Goal: Transaction & Acquisition: Purchase product/service

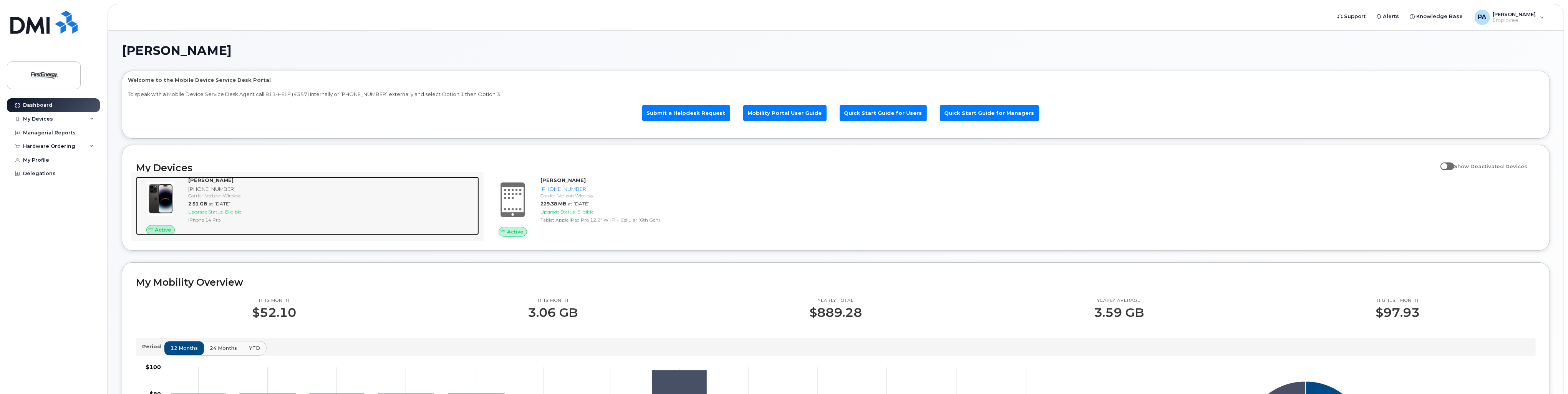
click at [258, 214] on div "Upgrade Status: Eligible" at bounding box center [332, 211] width 288 height 7
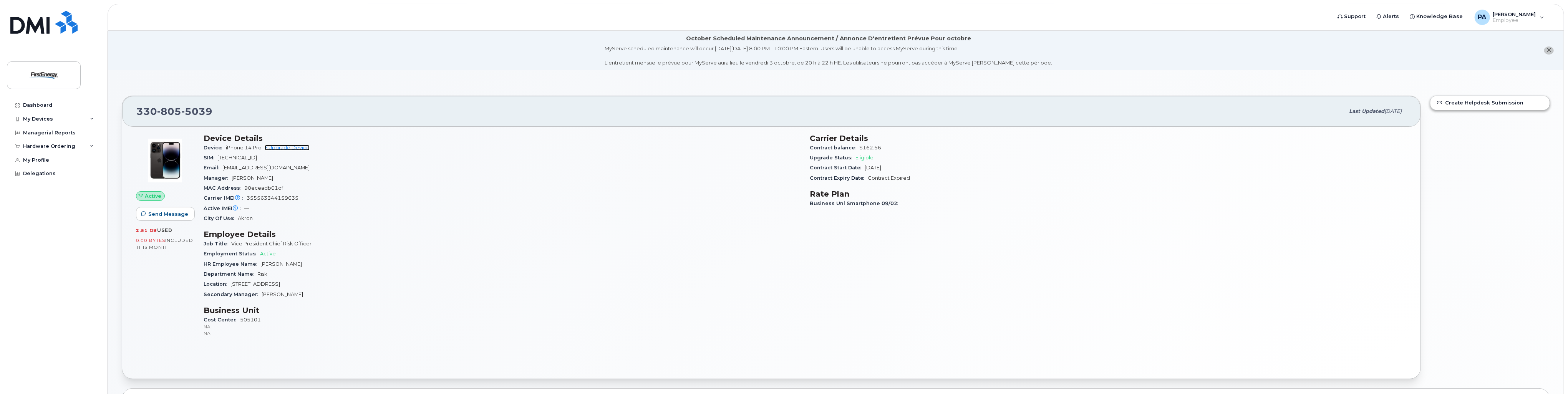
click at [293, 148] on link "+ Upgrade Device" at bounding box center [287, 147] width 45 height 5
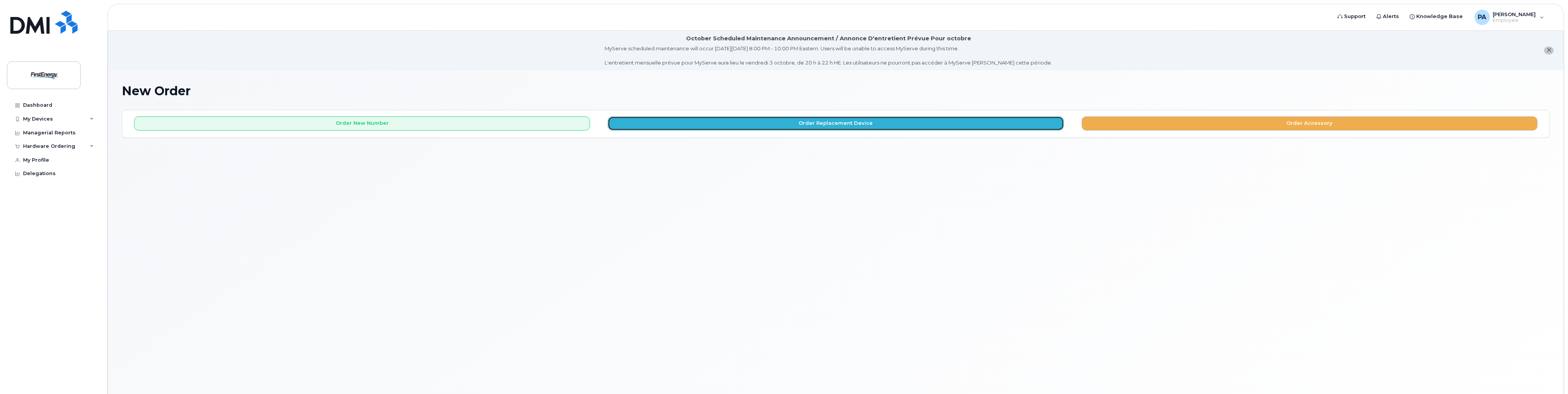
click at [841, 125] on button "Order Replacement Device" at bounding box center [836, 123] width 456 height 14
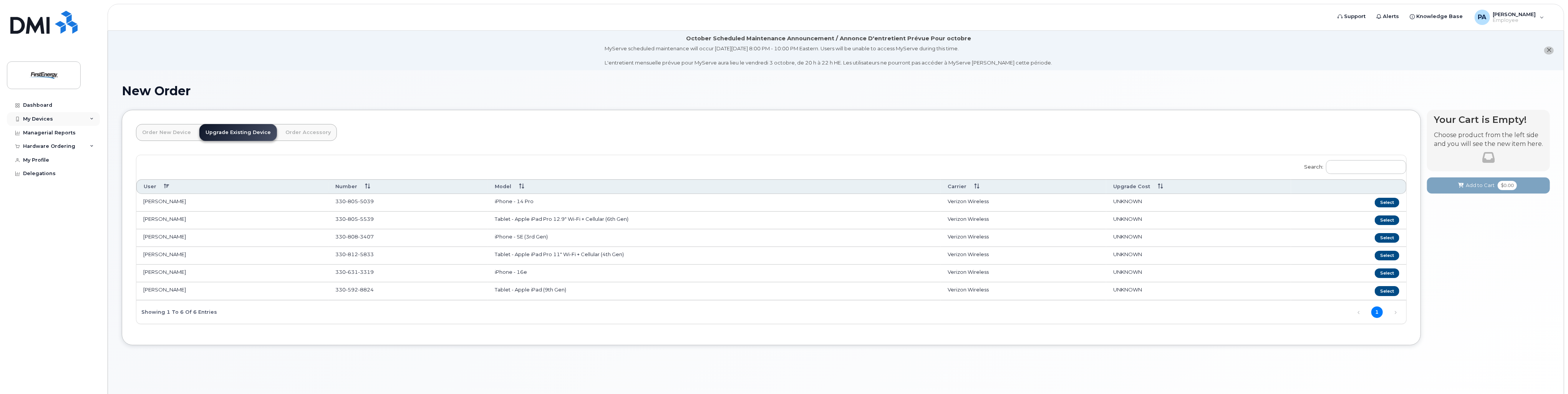
click at [94, 119] on div "My Devices" at bounding box center [53, 119] width 93 height 14
click at [1458, 315] on div "Your Cart is Empty! Choose product from the left side and you will see the new …" at bounding box center [1489, 233] width 123 height 247
click at [1391, 202] on button "Select" at bounding box center [1387, 203] width 24 height 10
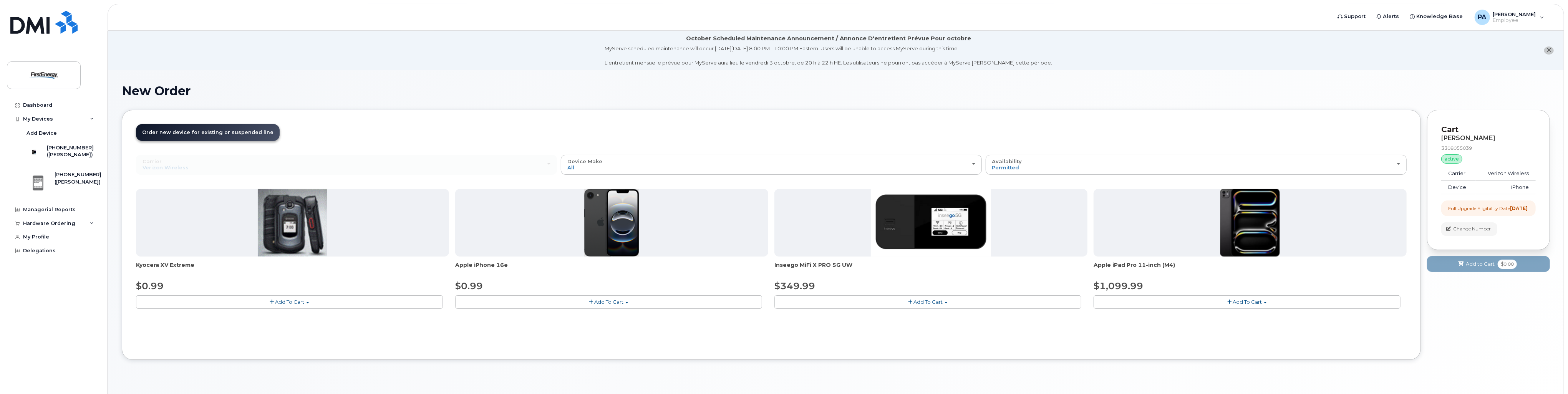
click at [616, 303] on span "Add To Cart" at bounding box center [609, 301] width 29 height 6
click at [627, 301] on span "button" at bounding box center [627, 302] width 3 height 2
click at [590, 300] on span "button" at bounding box center [591, 302] width 4 height 5
click at [621, 300] on span "Add To Cart" at bounding box center [609, 301] width 29 height 6
click at [619, 231] on img at bounding box center [611, 222] width 55 height 68
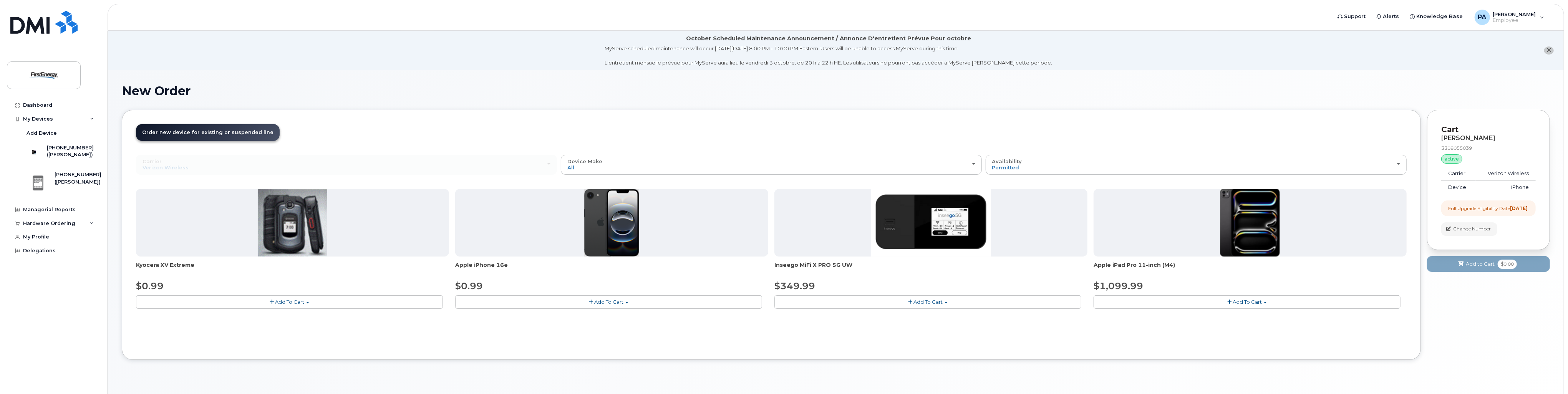
click at [1481, 211] on div "Full Upgrade Eligibility Date 2025-06-22" at bounding box center [1488, 208] width 79 height 7
click at [588, 302] on button "Add To Cart" at bounding box center [608, 302] width 307 height 13
click at [513, 228] on div at bounding box center [612, 222] width 313 height 68
click at [679, 210] on div at bounding box center [612, 222] width 313 height 68
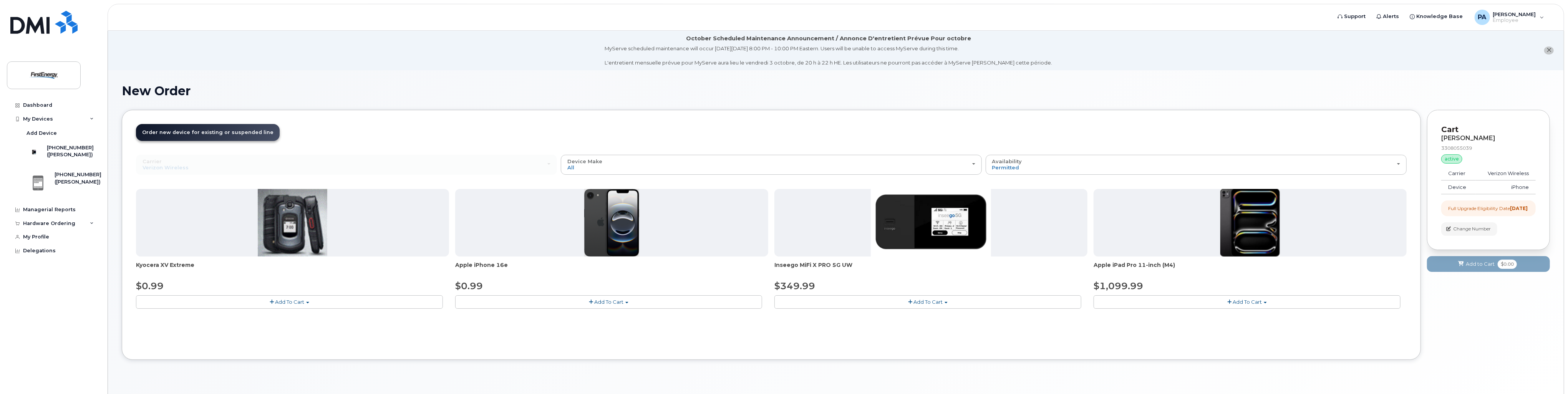
click at [615, 222] on img at bounding box center [611, 222] width 55 height 68
click at [486, 230] on div at bounding box center [612, 222] width 313 height 68
click at [624, 303] on button "Add To Cart" at bounding box center [608, 302] width 307 height 13
click at [590, 300] on span "button" at bounding box center [591, 302] width 4 height 5
click at [625, 297] on button "Add To Cart" at bounding box center [608, 302] width 307 height 13
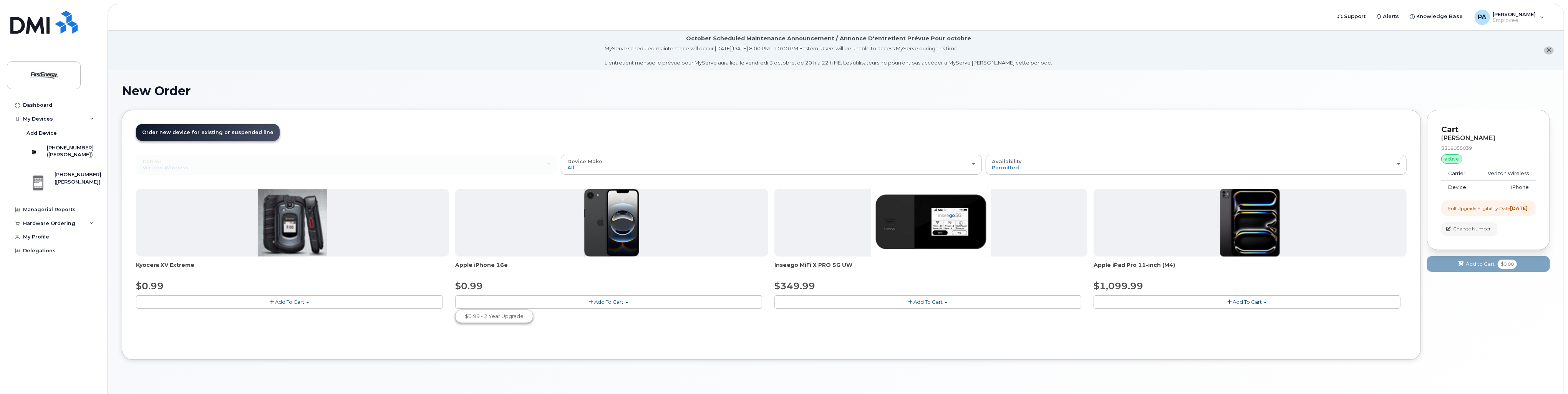
click at [624, 303] on button "Add To Cart" at bounding box center [608, 302] width 307 height 13
click at [624, 303] on button "Add To Cart" at bounding box center [608, 302] width 307 height 13
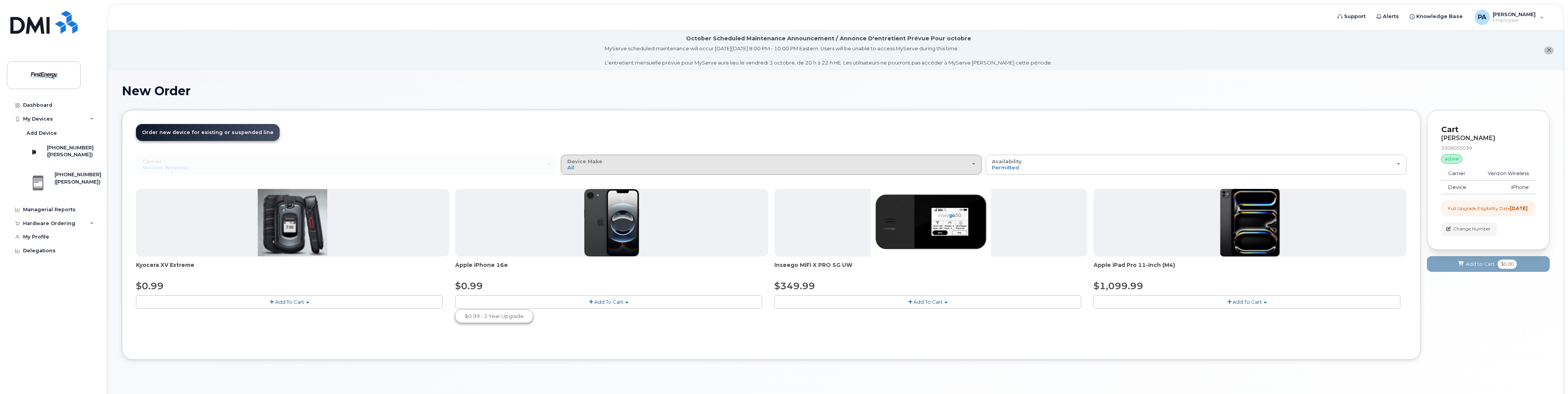
click at [974, 164] on span "button" at bounding box center [974, 164] width 3 height 2
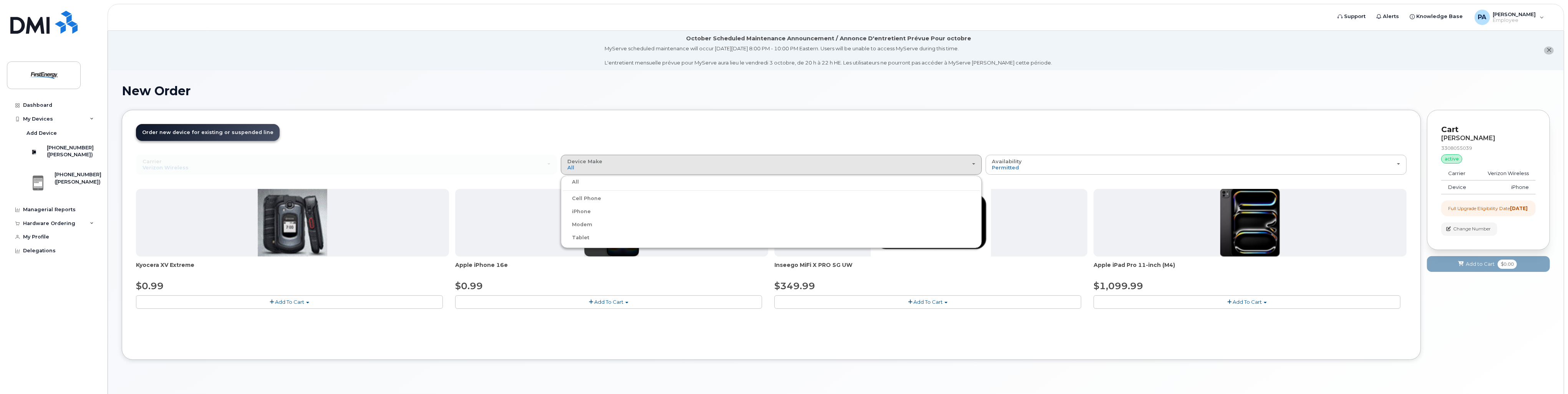
click at [593, 198] on label "Cell Phone" at bounding box center [582, 198] width 38 height 9
click at [0, 0] on input "Cell Phone" at bounding box center [0, 0] width 0 height 0
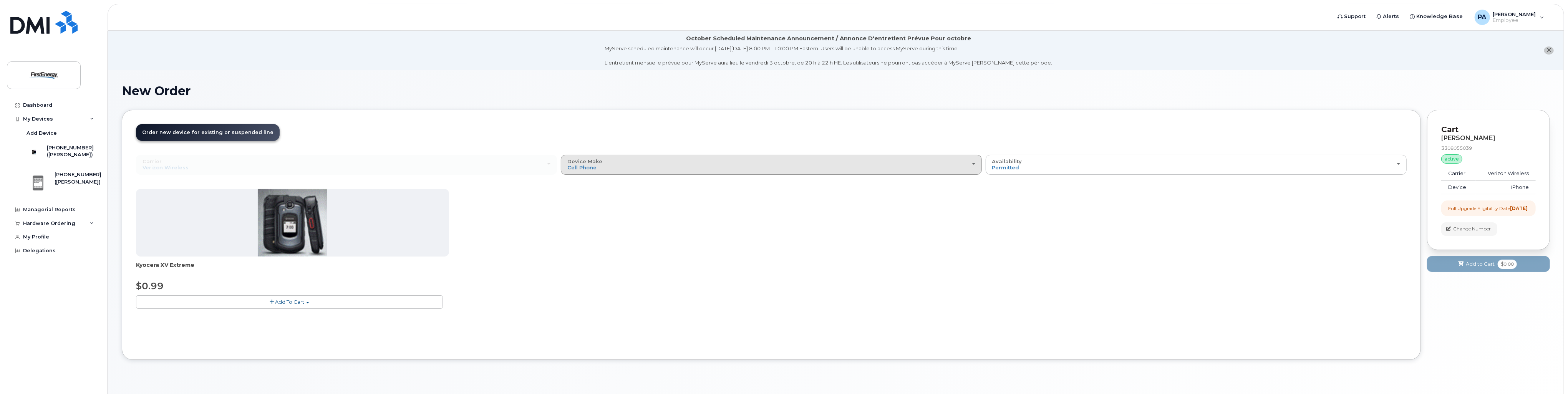
click at [974, 163] on span "button" at bounding box center [974, 164] width 3 height 2
click at [582, 213] on label "iPhone" at bounding box center [577, 211] width 28 height 9
click at [0, 0] on input "iPhone" at bounding box center [0, 0] width 0 height 0
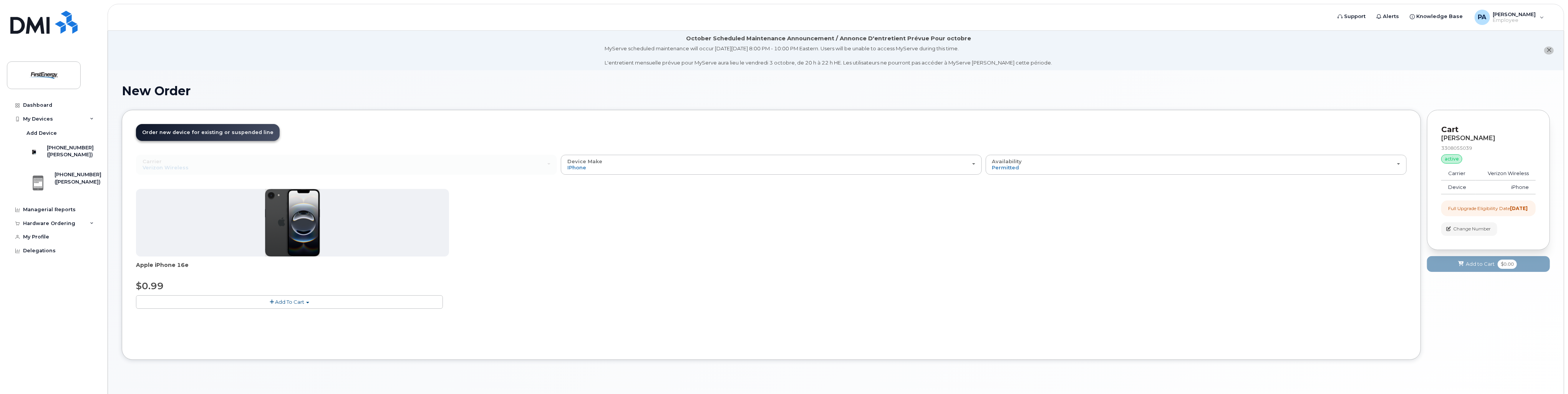
click at [278, 301] on span "Add To Cart" at bounding box center [290, 301] width 29 height 6
drag, startPoint x: 258, startPoint y: 303, endPoint x: 280, endPoint y: 242, distance: 64.8
click at [258, 303] on button "Add To Cart" at bounding box center [289, 302] width 307 height 13
click at [283, 237] on img at bounding box center [293, 222] width 55 height 68
click at [269, 298] on button "Add To Cart" at bounding box center [289, 302] width 307 height 13
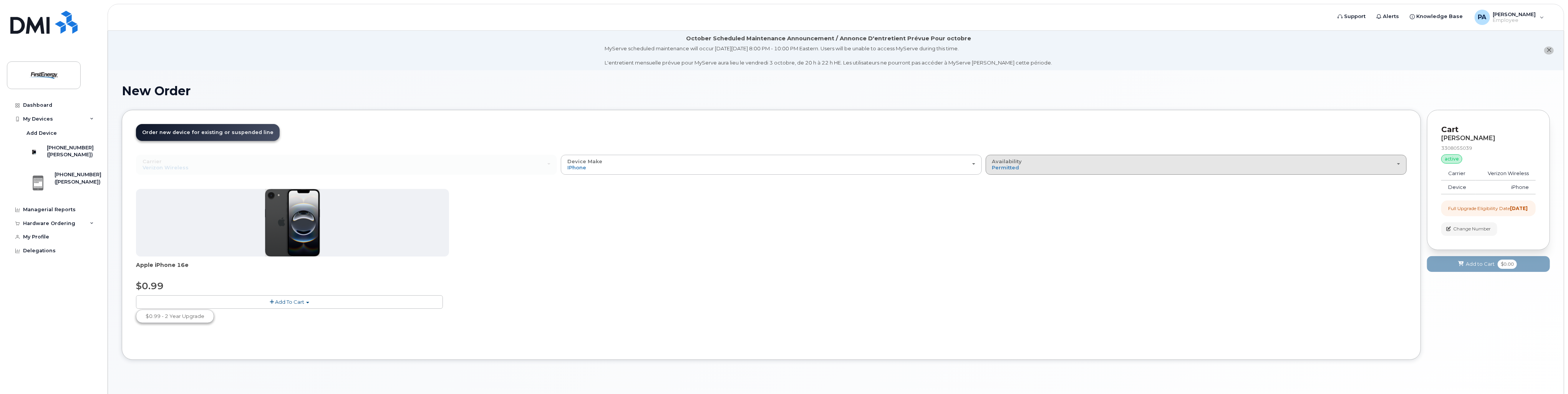
click at [1043, 164] on div "Availability Permitted All" at bounding box center [1196, 164] width 408 height 12
click at [1011, 180] on label "Permitted" at bounding box center [1005, 181] width 36 height 9
click at [0, 0] on input "Permitted" at bounding box center [0, 0] width 0 height 0
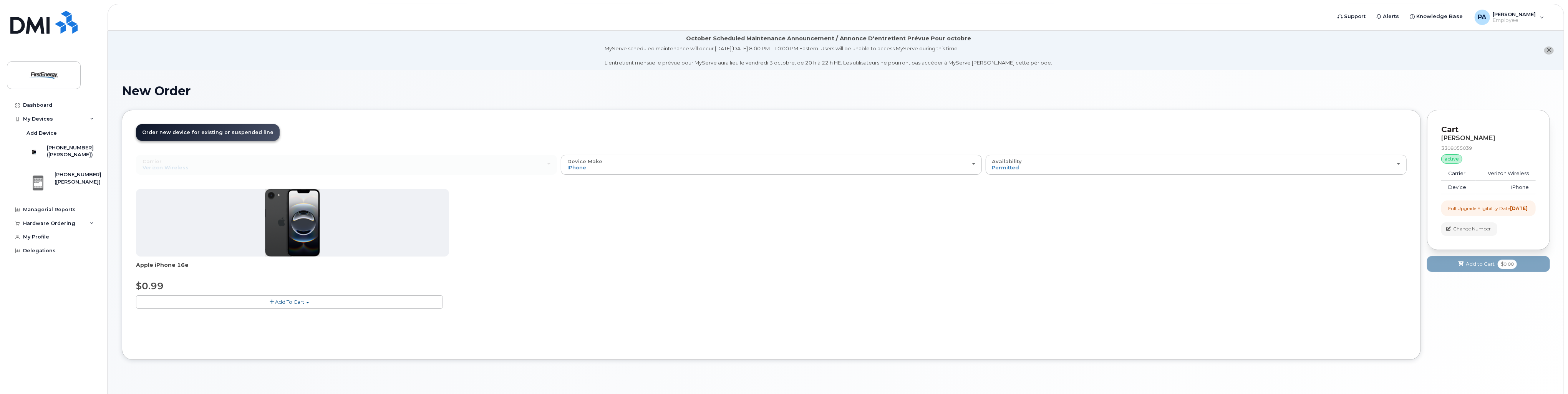
click at [141, 267] on span "Apple iPhone 16e" at bounding box center [293, 268] width 313 height 15
click at [191, 228] on div at bounding box center [293, 222] width 313 height 68
click at [205, 131] on span "Order new device for existing or suspended line" at bounding box center [208, 132] width 132 height 5
click at [307, 301] on span "button" at bounding box center [307, 302] width 3 height 2
click at [284, 301] on span "Add To Cart" at bounding box center [290, 301] width 29 height 6
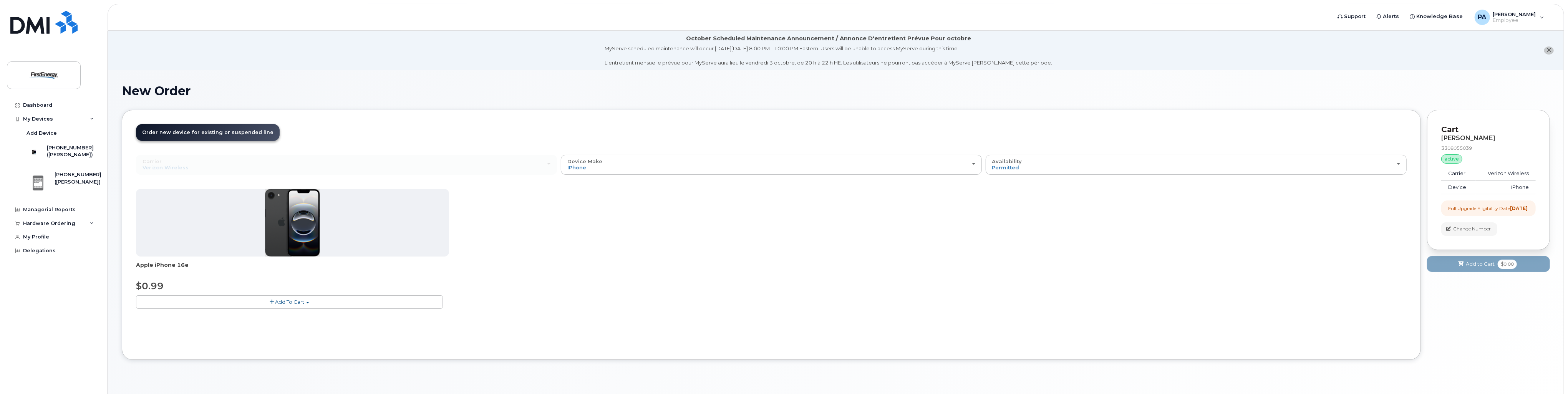
click at [279, 301] on span "Add To Cart" at bounding box center [290, 301] width 29 height 6
click at [268, 300] on button "Add To Cart" at bounding box center [289, 302] width 307 height 13
click at [1481, 210] on div "Full Upgrade Eligibility Date 2025-06-22" at bounding box center [1488, 208] width 79 height 7
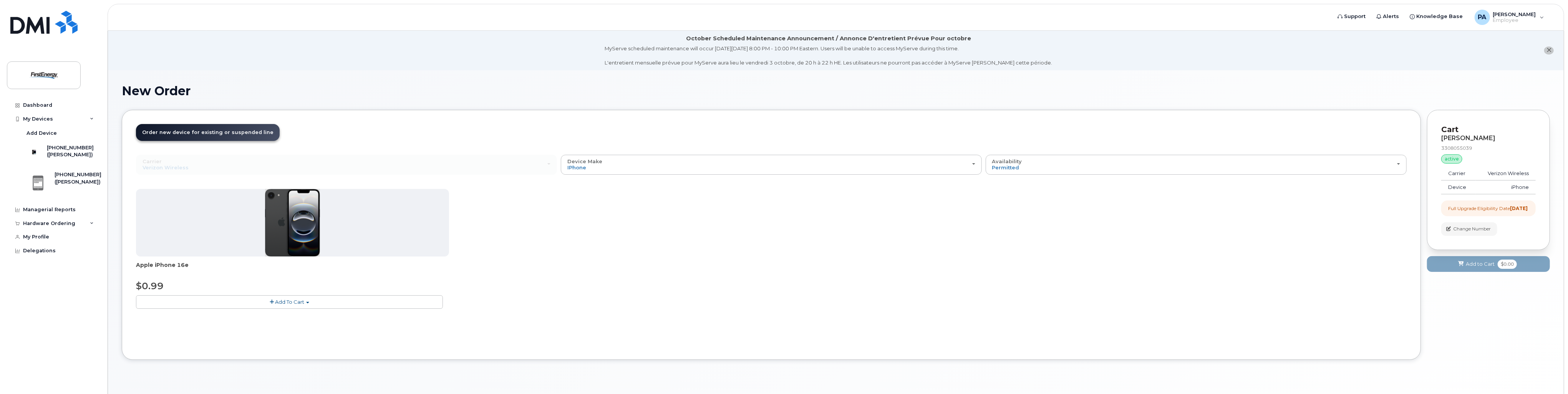
click at [1475, 211] on div "Full Upgrade Eligibility Date 2025-06-22" at bounding box center [1488, 208] width 79 height 7
click at [1474, 175] on td "Carrier" at bounding box center [1458, 173] width 35 height 14
click at [1455, 159] on div "active" at bounding box center [1452, 158] width 21 height 9
click at [1453, 133] on p "Cart" at bounding box center [1488, 130] width 94 height 11
click at [1486, 149] on div "3308055039" at bounding box center [1488, 148] width 94 height 7
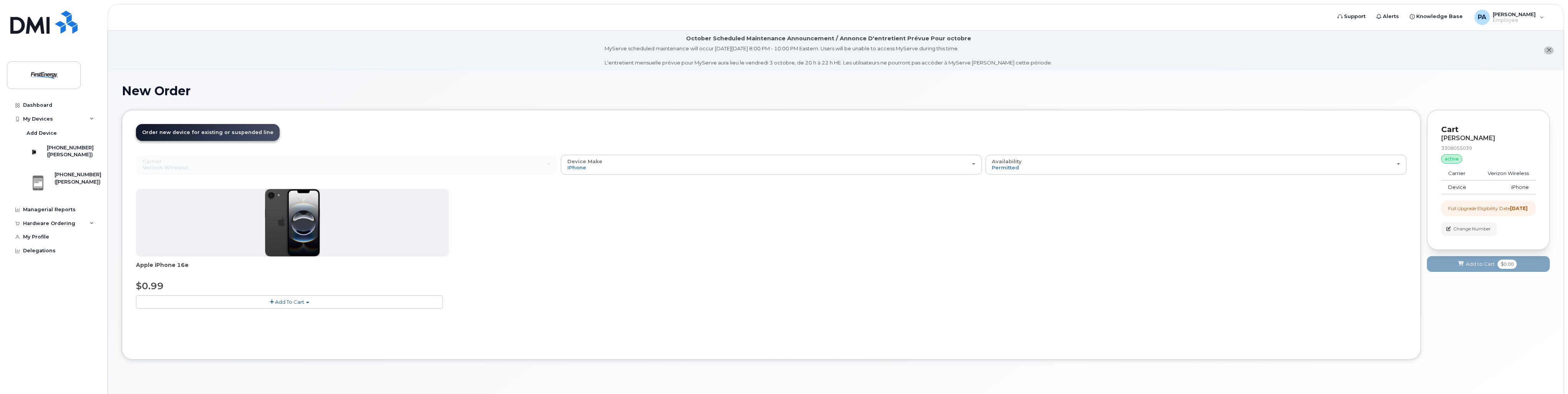
click at [1524, 195] on div "ABIGAIL S PHILLIPS 3308055039 active suspended Carrier Verizon Wireless Device …" at bounding box center [1488, 185] width 94 height 101
click at [1499, 171] on td "Verizon Wireless" at bounding box center [1506, 173] width 60 height 14
click at [1449, 231] on icon "button" at bounding box center [1449, 229] width 5 height 5
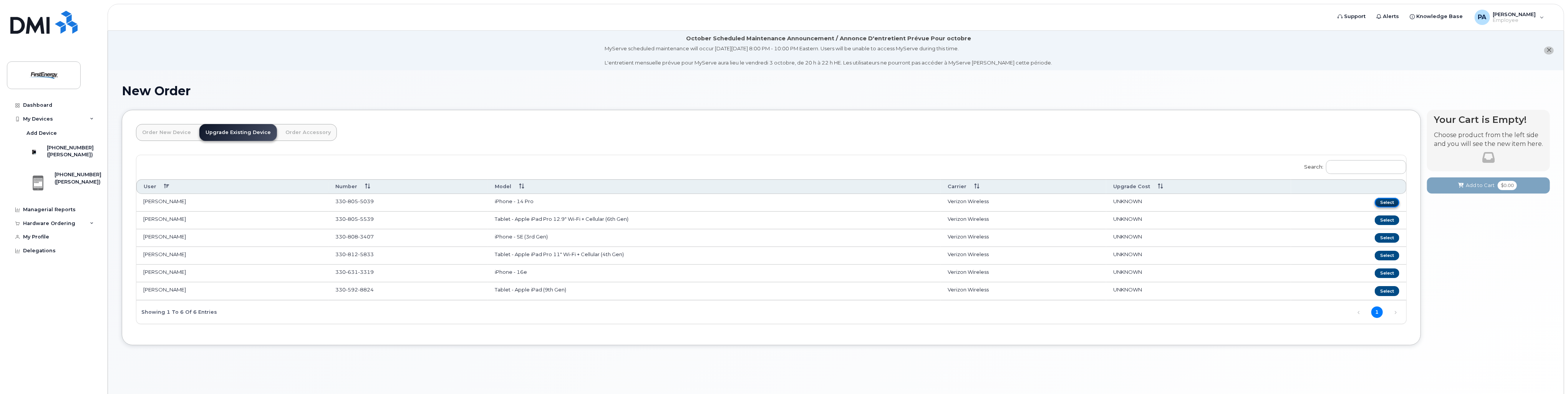
click at [1386, 201] on button "Select" at bounding box center [1387, 203] width 24 height 10
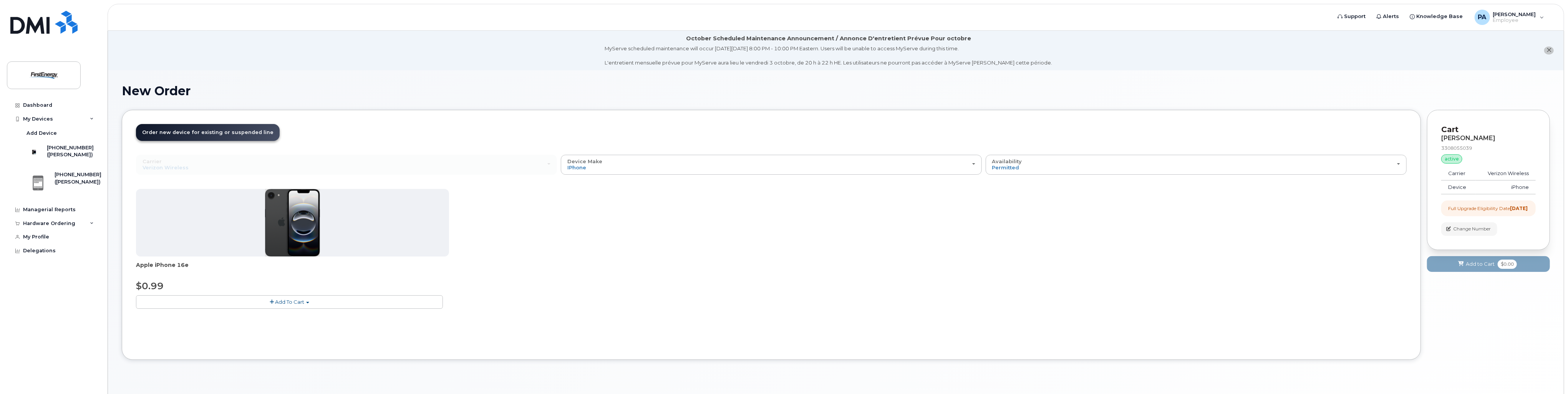
click at [296, 240] on img at bounding box center [293, 222] width 55 height 68
click at [296, 300] on span "Add To Cart" at bounding box center [290, 301] width 29 height 6
click at [137, 301] on button "Add To Cart" at bounding box center [289, 302] width 307 height 13
click at [151, 289] on span "$0.99" at bounding box center [149, 286] width 27 height 11
click at [154, 301] on button "Add To Cart" at bounding box center [289, 302] width 307 height 13
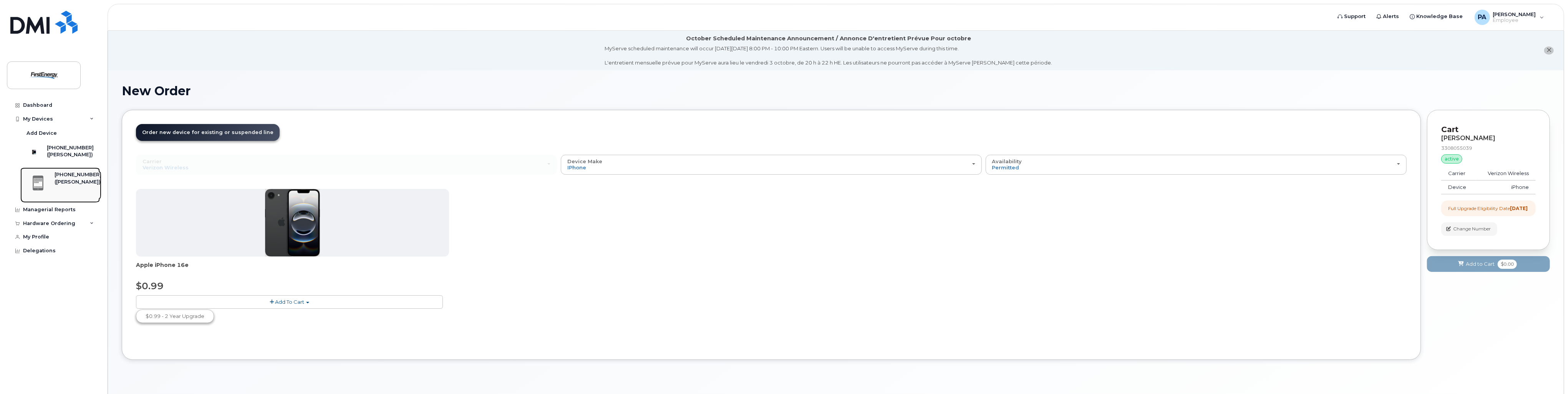
click at [66, 185] on div "(ABIGAIL S PHILLIPS)" at bounding box center [77, 181] width 47 height 7
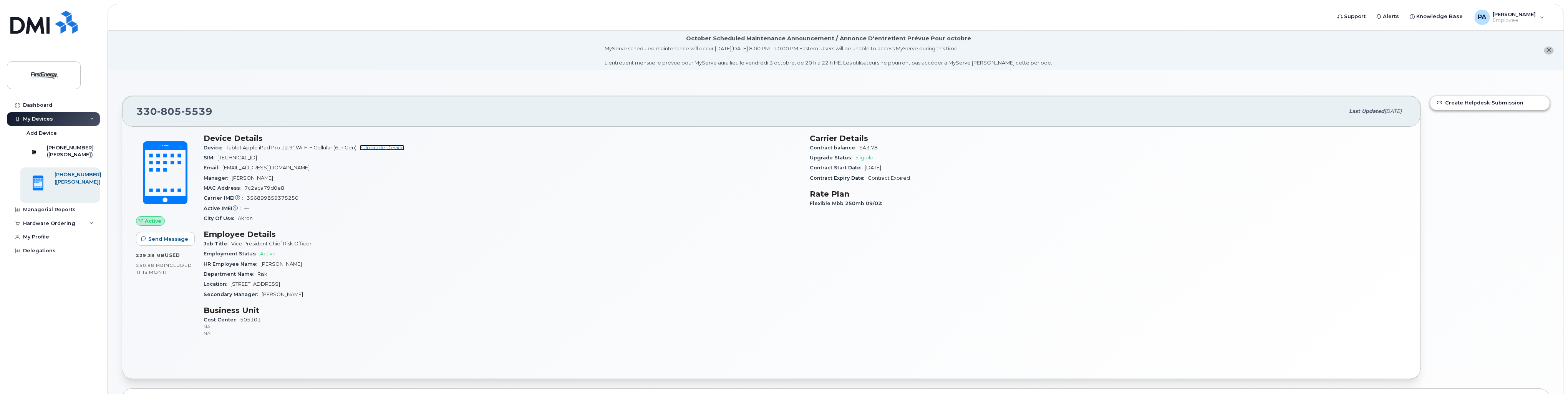
click at [380, 147] on link "+ Upgrade Device" at bounding box center [382, 147] width 45 height 5
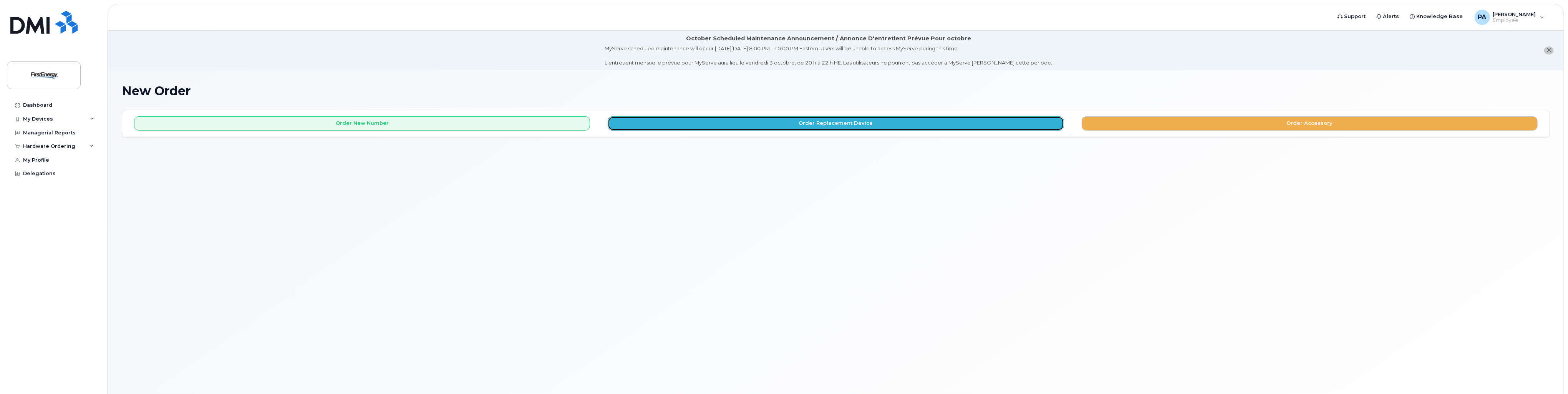
click at [819, 124] on button "Order Replacement Device" at bounding box center [836, 123] width 456 height 14
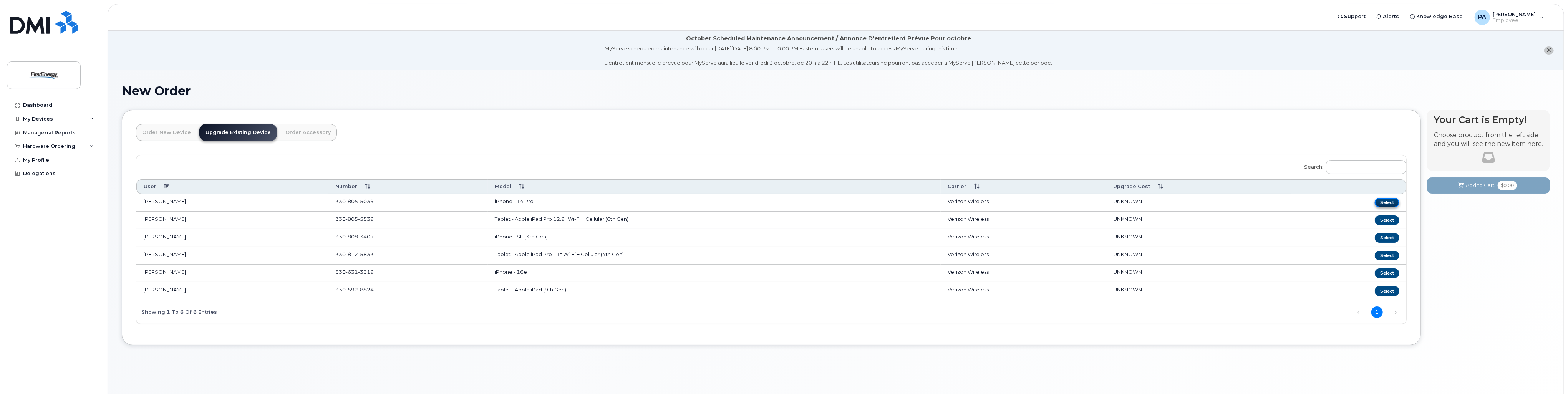
click at [1390, 200] on button "Select" at bounding box center [1387, 203] width 24 height 10
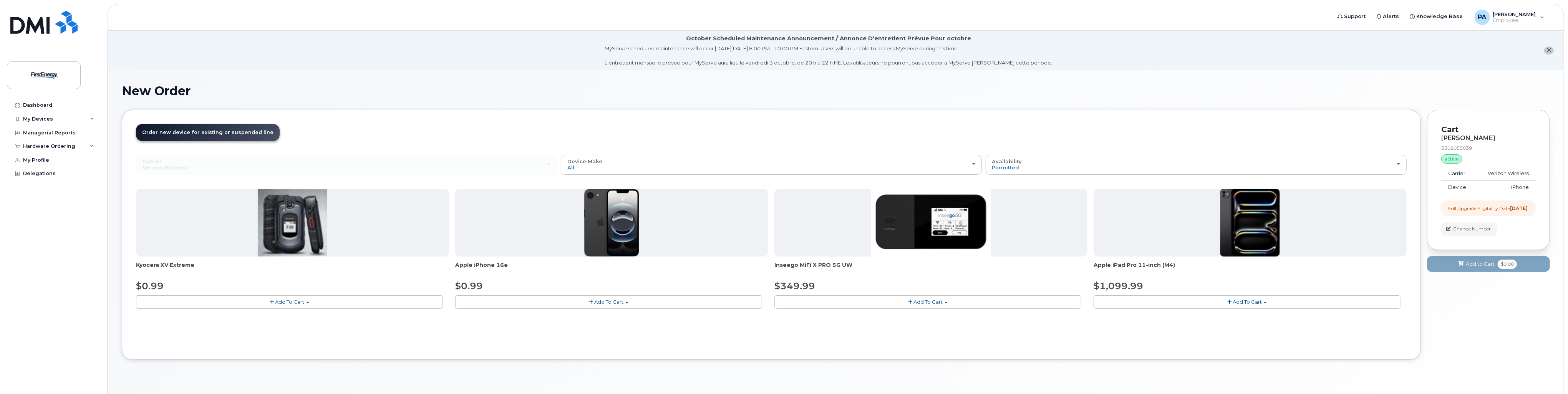
click at [621, 303] on span "Add To Cart" at bounding box center [609, 301] width 29 height 6
click at [606, 303] on span "Add To Cart" at bounding box center [609, 301] width 29 height 6
click at [588, 300] on button "Add To Cart" at bounding box center [608, 302] width 307 height 13
click at [588, 301] on button "Add To Cart" at bounding box center [608, 302] width 307 height 13
click at [591, 300] on span "button" at bounding box center [591, 302] width 4 height 5
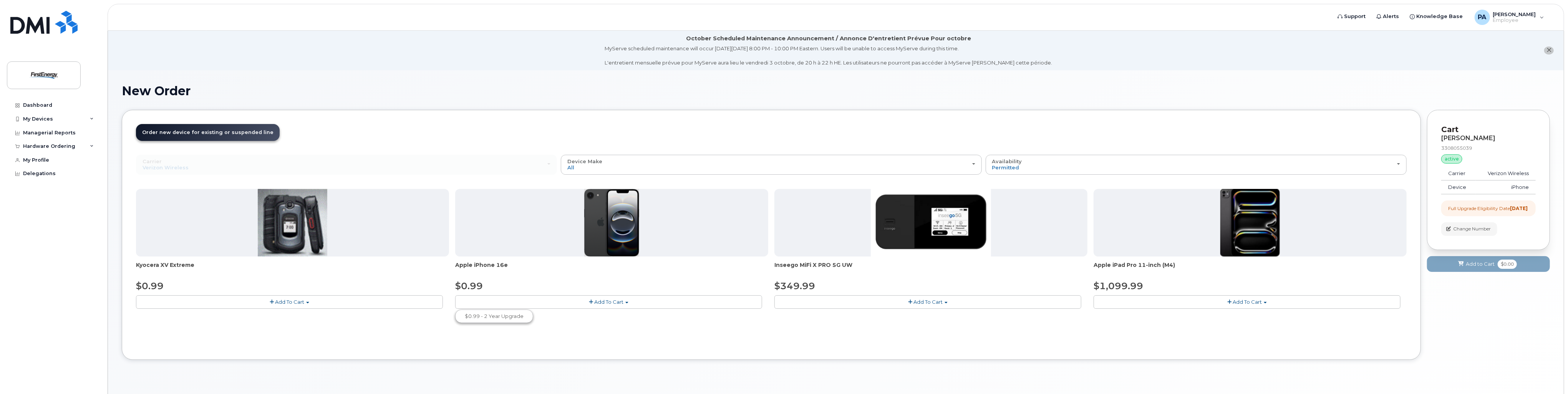
click at [479, 301] on button "Add To Cart" at bounding box center [608, 302] width 307 height 13
drag, startPoint x: 475, startPoint y: 301, endPoint x: 472, endPoint y: 288, distance: 13.3
click at [475, 301] on button "Add To Cart" at bounding box center [608, 302] width 307 height 13
click at [471, 282] on span "$0.99" at bounding box center [469, 286] width 27 height 11
click at [477, 301] on button "Add To Cart" at bounding box center [608, 302] width 307 height 13
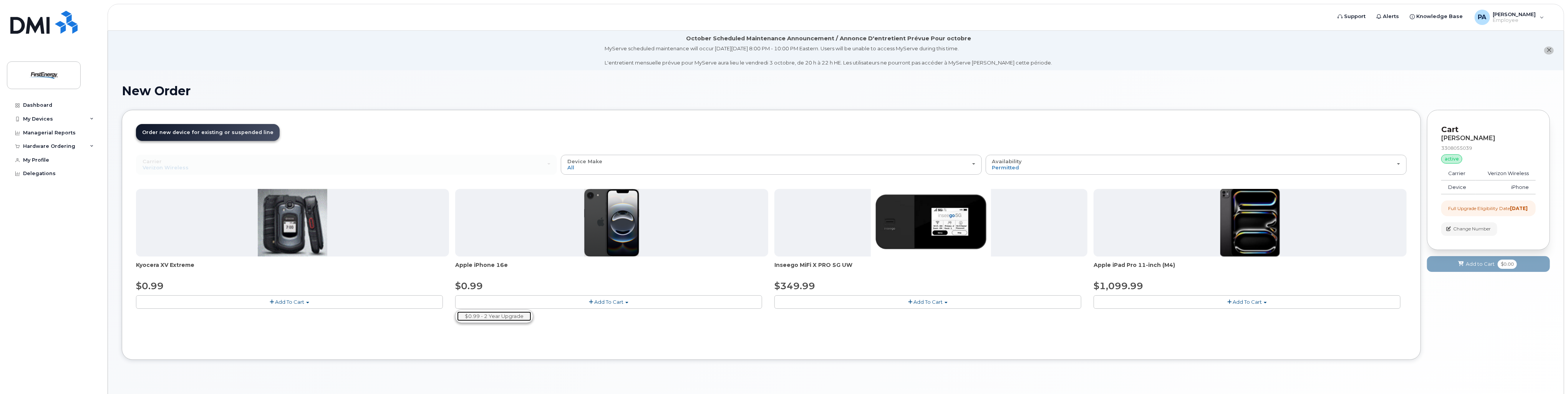
click at [494, 315] on link "$0.99 - 2 Year Upgrade" at bounding box center [494, 316] width 74 height 10
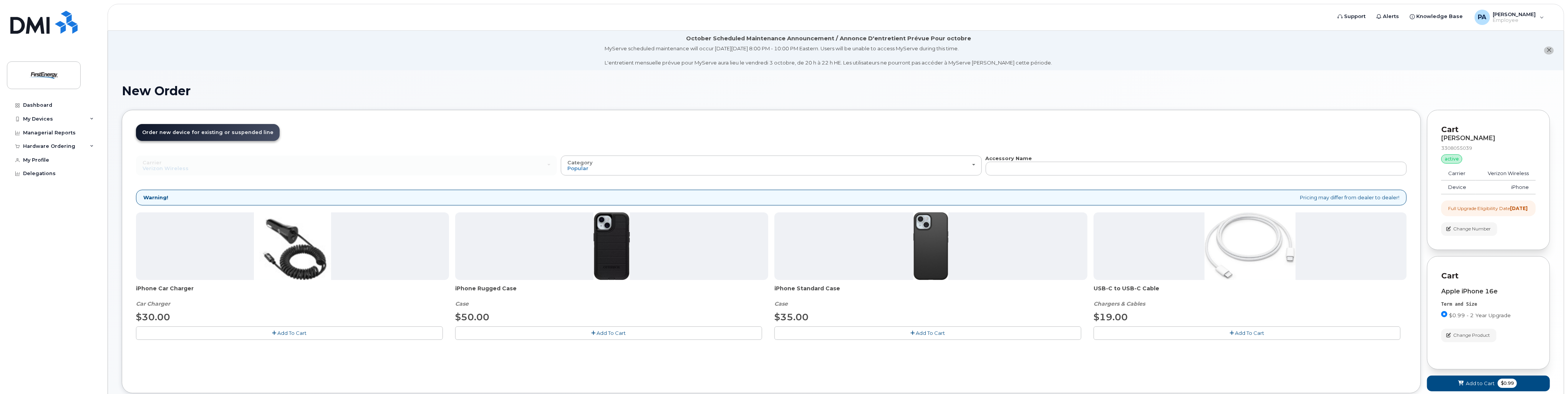
click at [913, 331] on icon "button" at bounding box center [913, 333] width 4 height 5
click at [1231, 332] on icon "button" at bounding box center [1232, 333] width 4 height 5
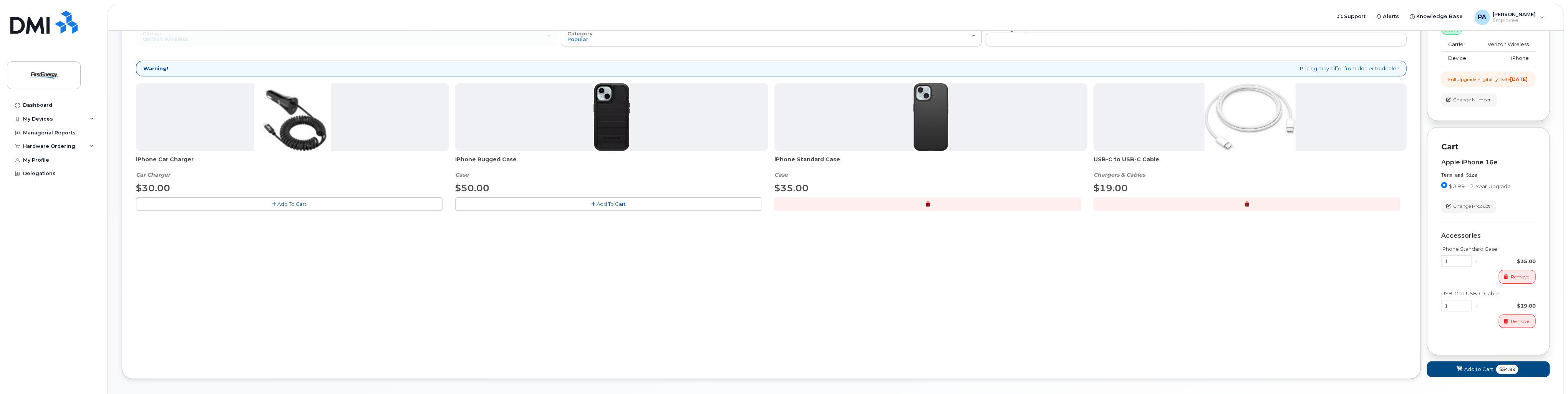
scroll to position [169, 0]
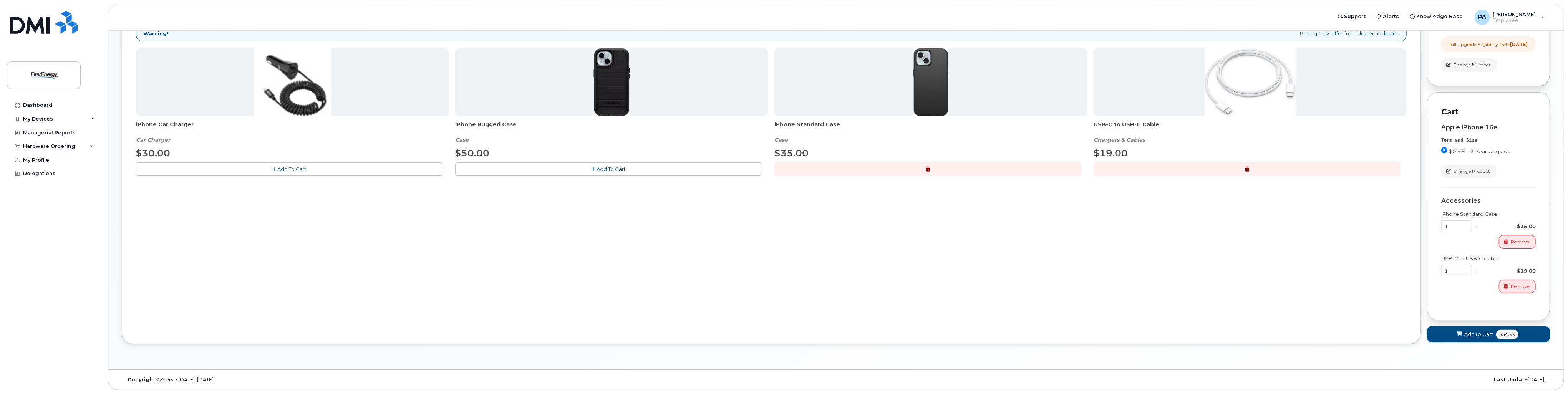
click at [1463, 334] on span at bounding box center [1459, 334] width 7 height 7
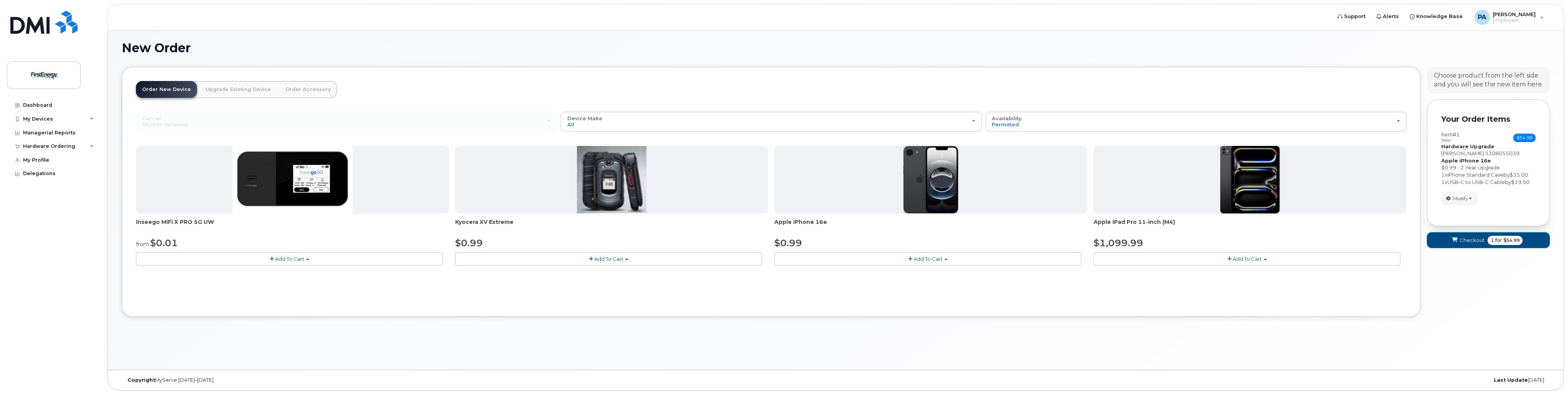
click at [1474, 241] on span "Checkout" at bounding box center [1472, 240] width 25 height 7
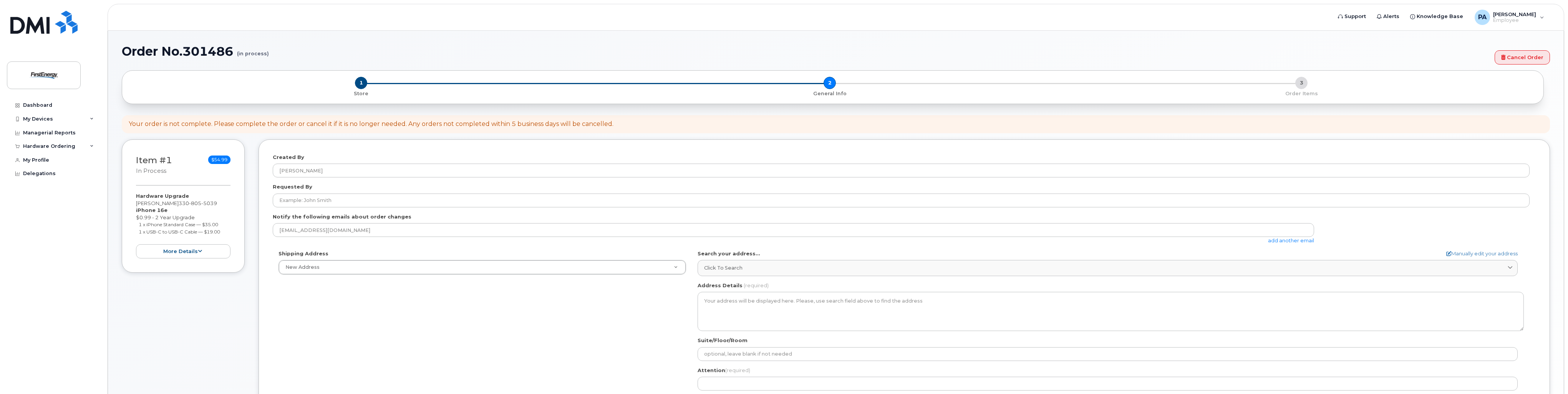
select select
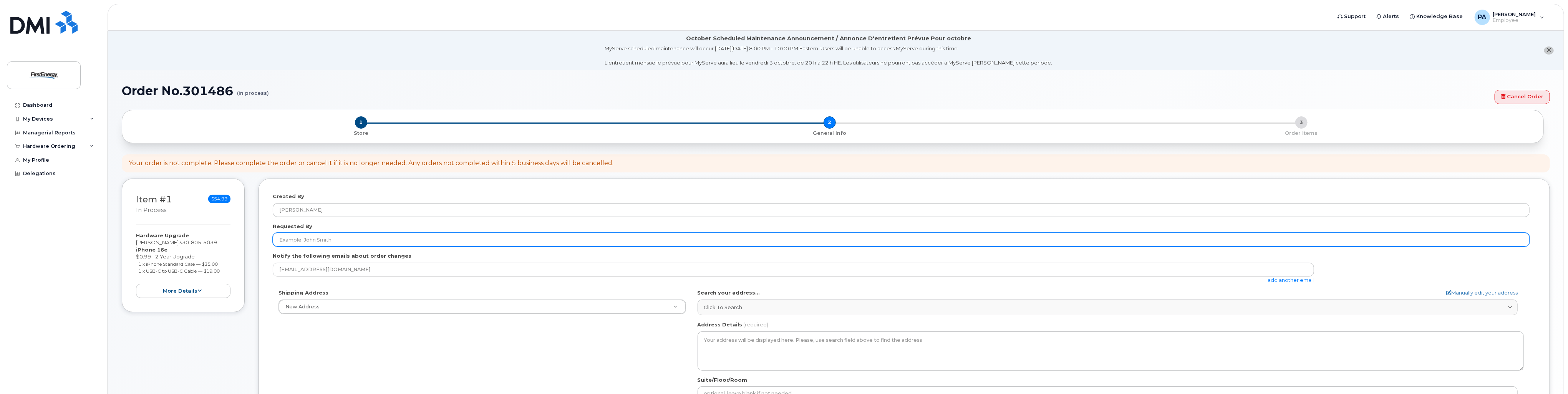
click at [368, 239] on input "Requested By" at bounding box center [901, 239] width 1257 height 14
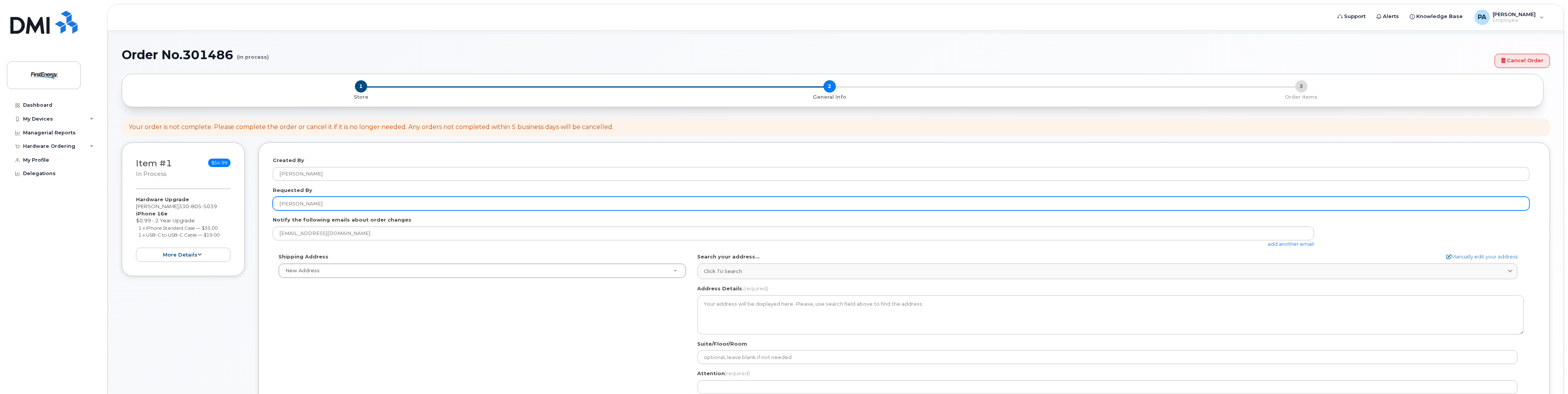
scroll to position [38, 0]
type input "[PERSON_NAME]"
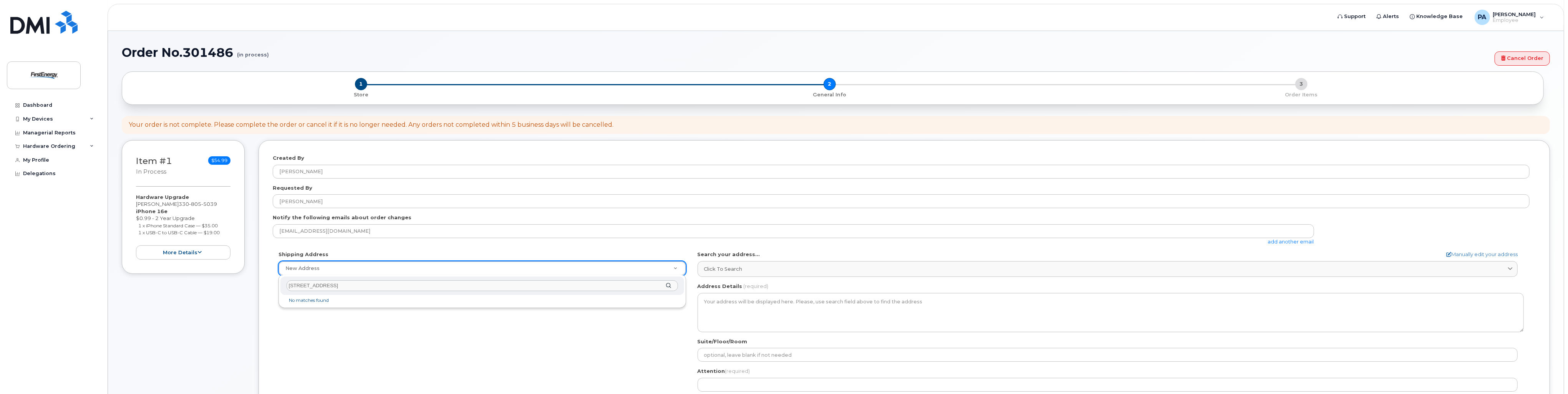
click at [435, 286] on input "[STREET_ADDRESS]" at bounding box center [482, 286] width 391 height 11
type input "[STREET_ADDRESS]"
click at [431, 298] on li "No matches found" at bounding box center [482, 300] width 401 height 8
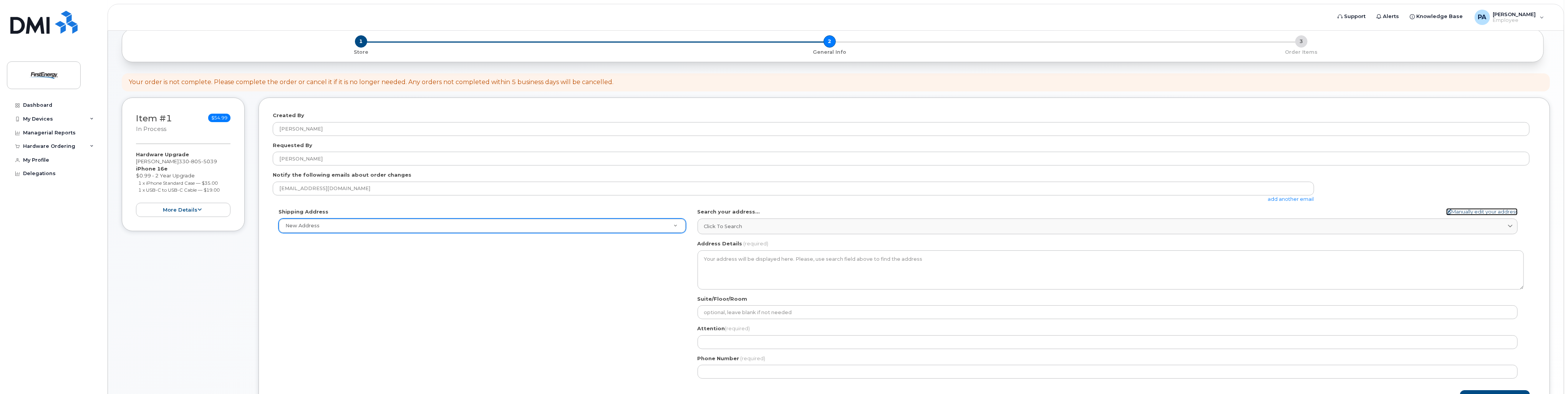
scroll to position [77, 0]
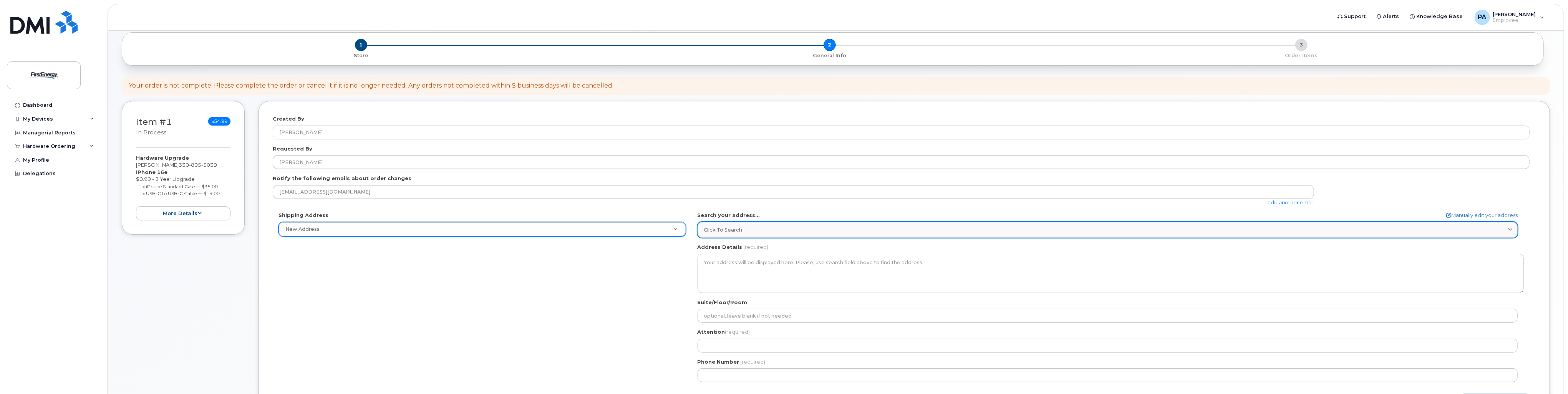
click at [752, 229] on div "Click to search" at bounding box center [1108, 230] width 807 height 7
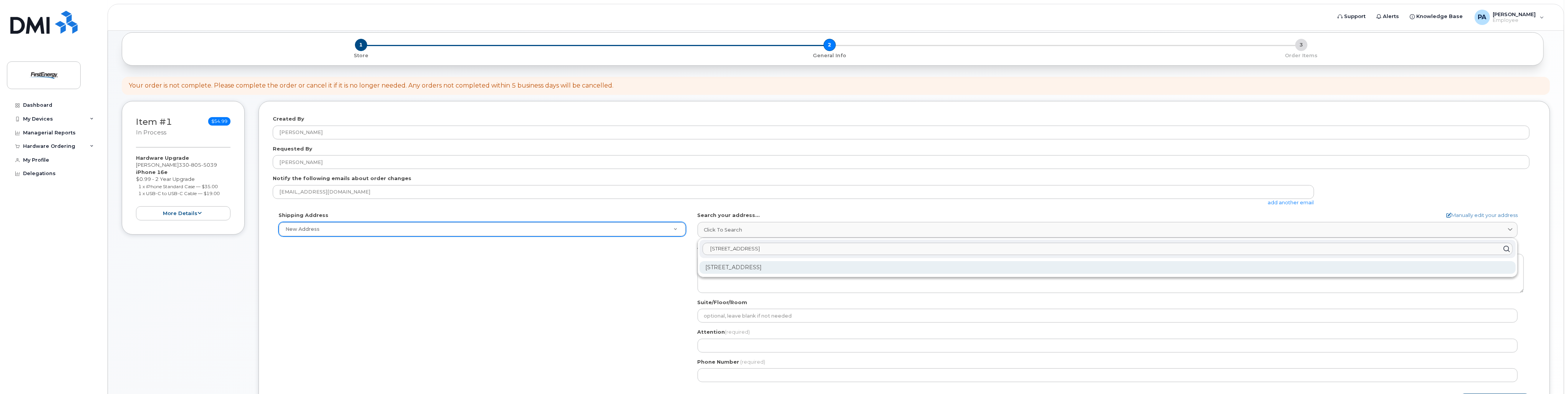
type input "10 Wenonah Ave, R"
click at [764, 267] on div "10 Wenonah Ave Rockaway NJ 07866-1404" at bounding box center [1107, 267] width 816 height 13
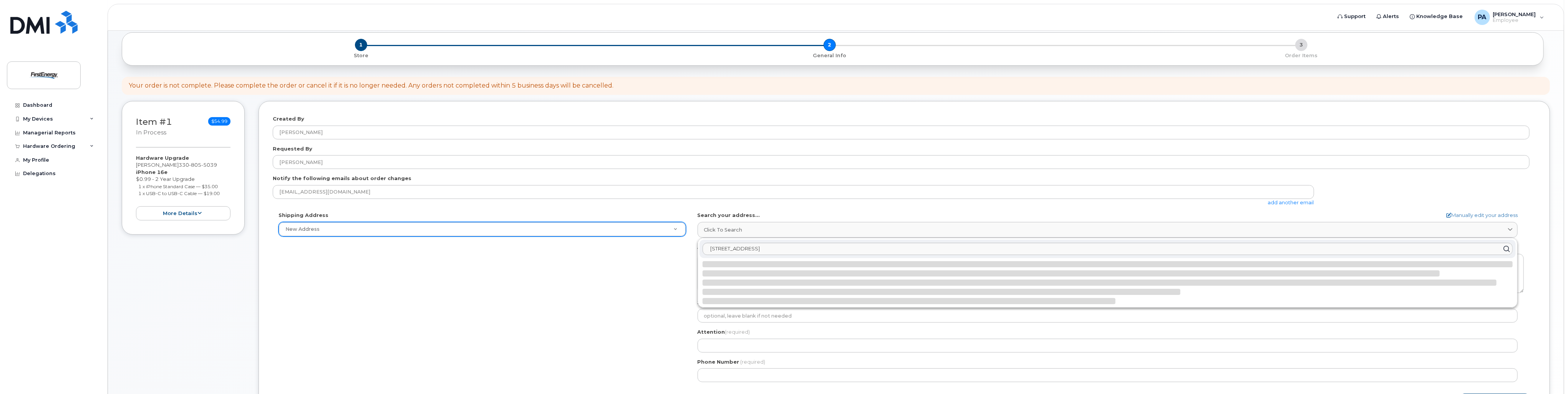
select select
type textarea "10 Wenonah Ave ROCKAWAY NJ 07866-1404 UNITED STATES"
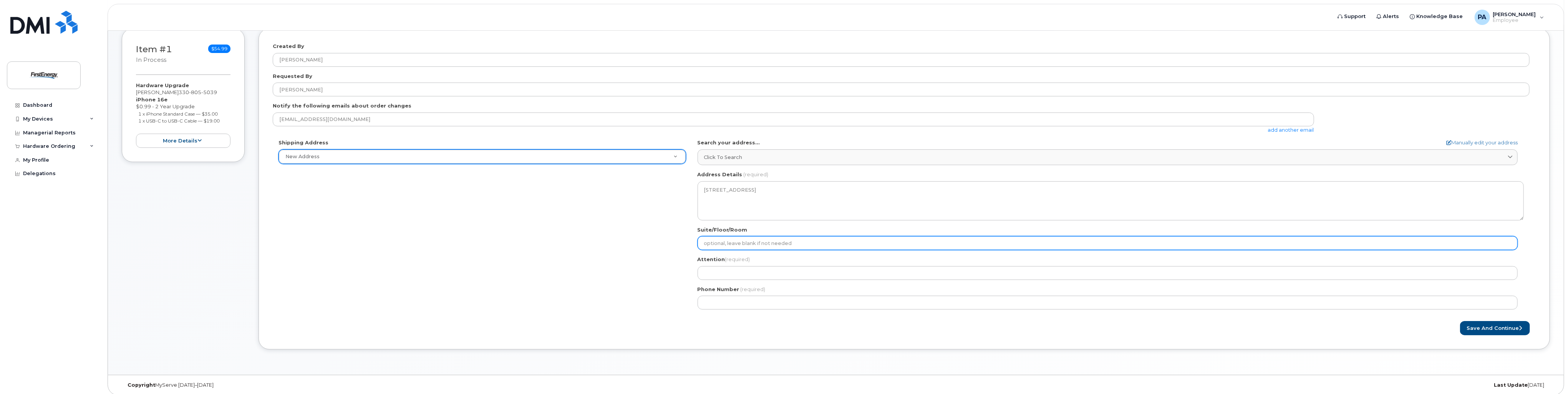
scroll to position [154, 0]
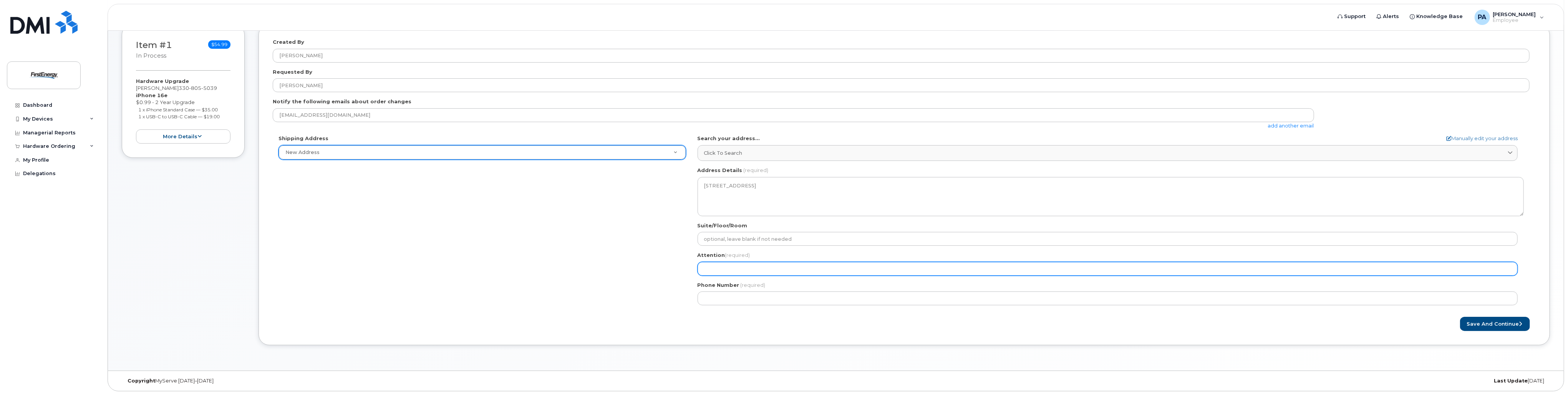
click at [752, 267] on input "Attention (required)" at bounding box center [1107, 269] width 820 height 14
select select
type input "A"
select select
type input "Ab"
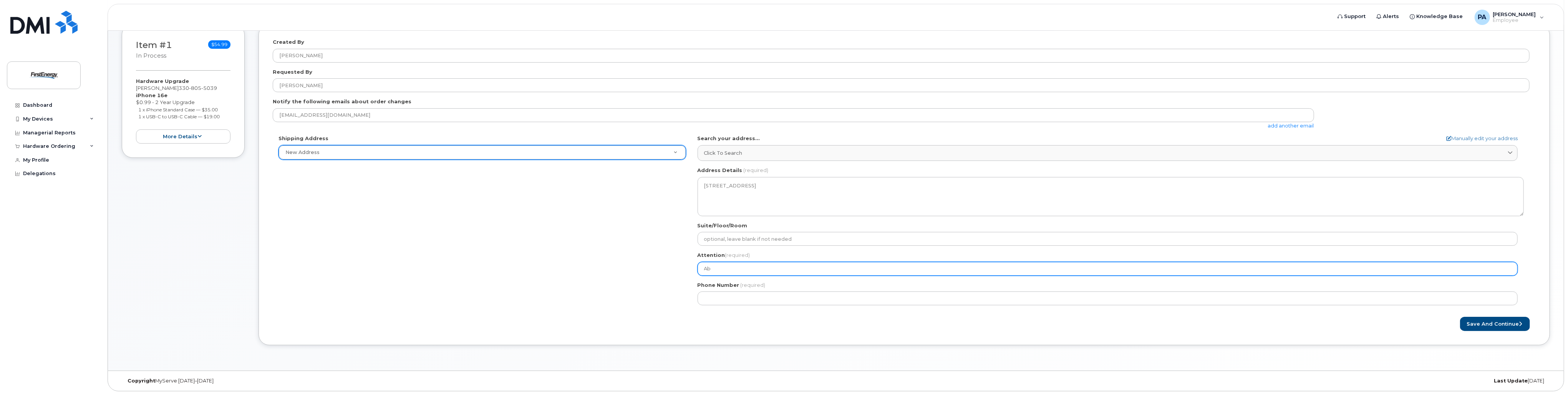
select select
type input "Abi"
select select
type input "Abig"
select select
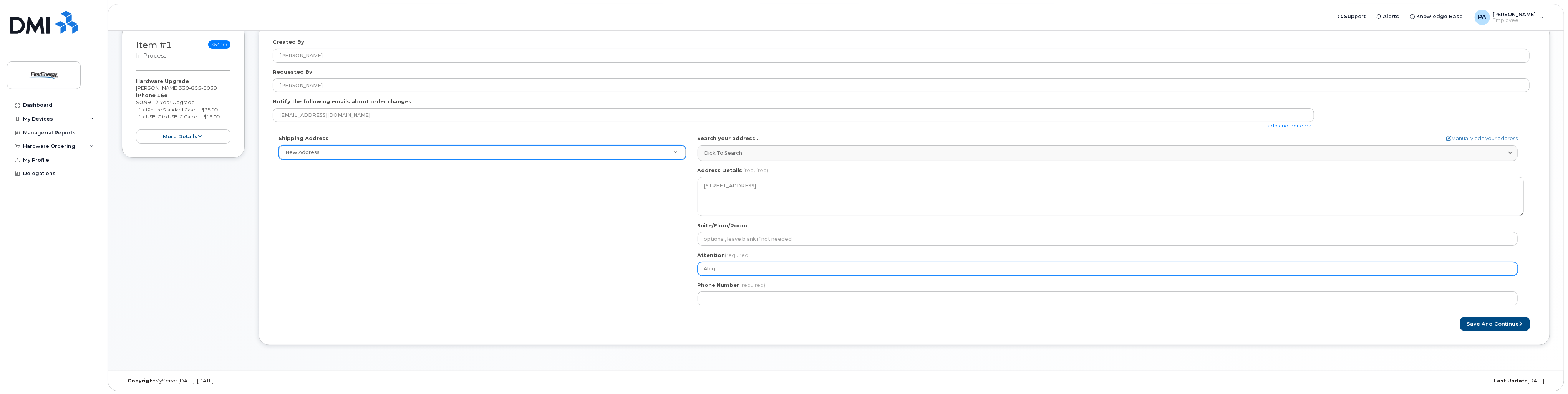
type input "Abiga"
select select
type input "Abigai"
select select
type input "Abigail"
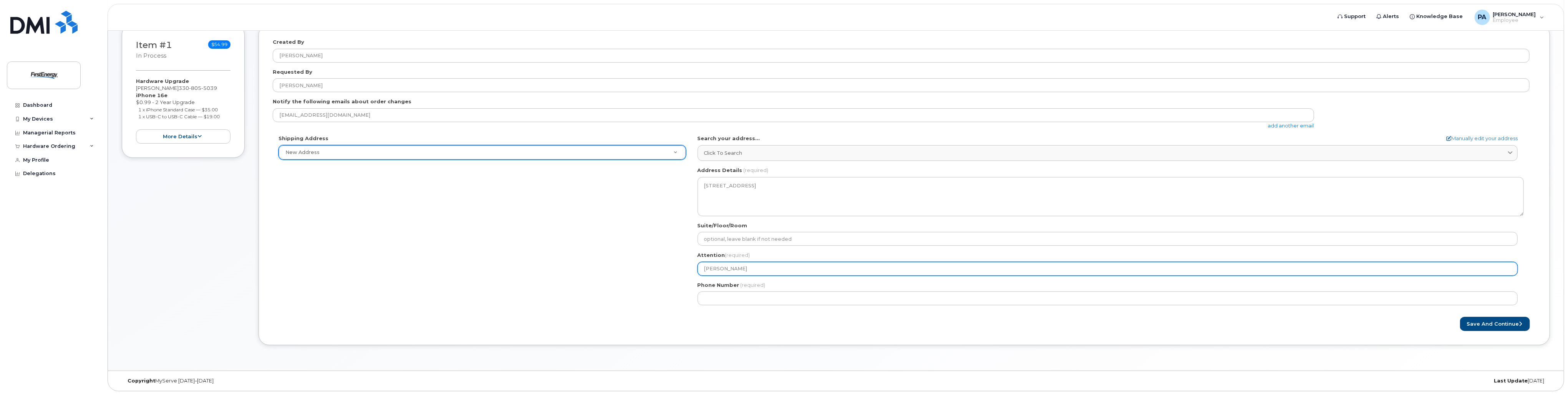
select select
type input "Abigail P"
select select
type input "Abigail Ph"
select select
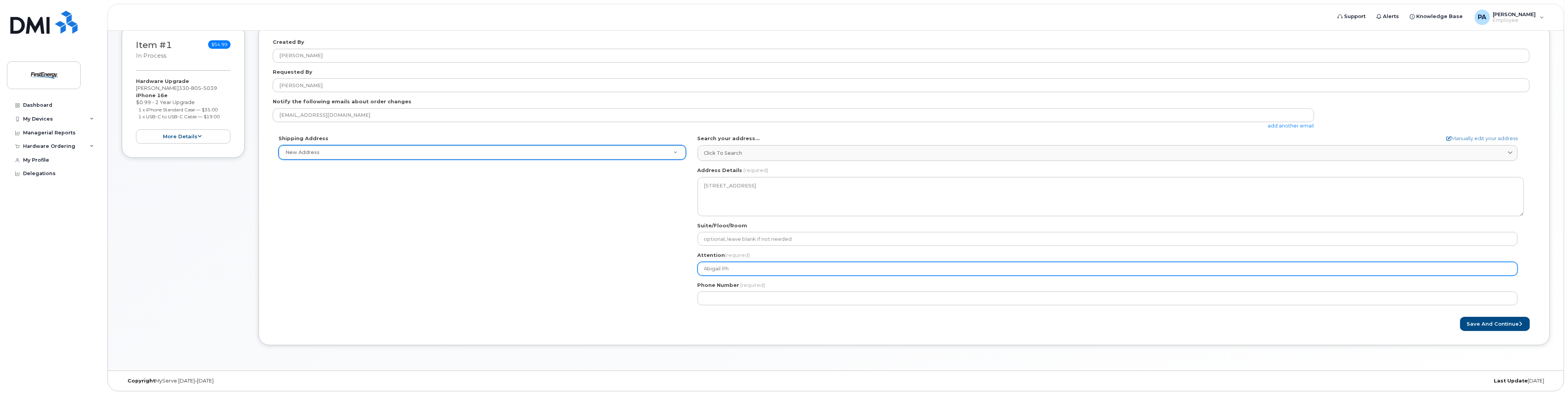
type input "Abigail Phi"
select select
type input "Abigail Phil"
select select
type input "Abigail Phill"
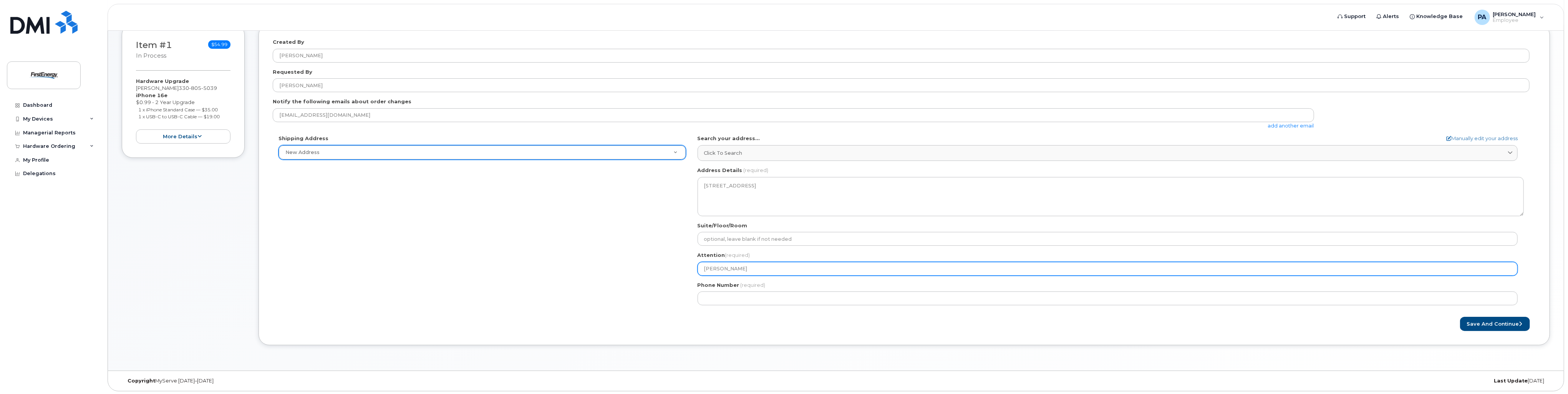
select select
type input "Abigail Philli"
select select
type input "Abigail Phillip"
select select
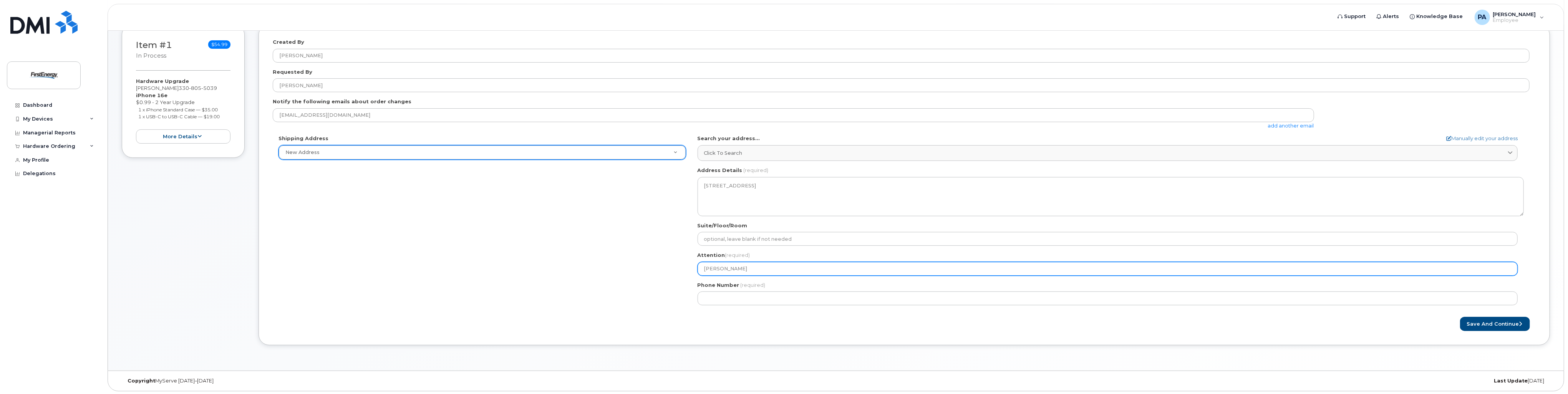
type input "[PERSON_NAME]"
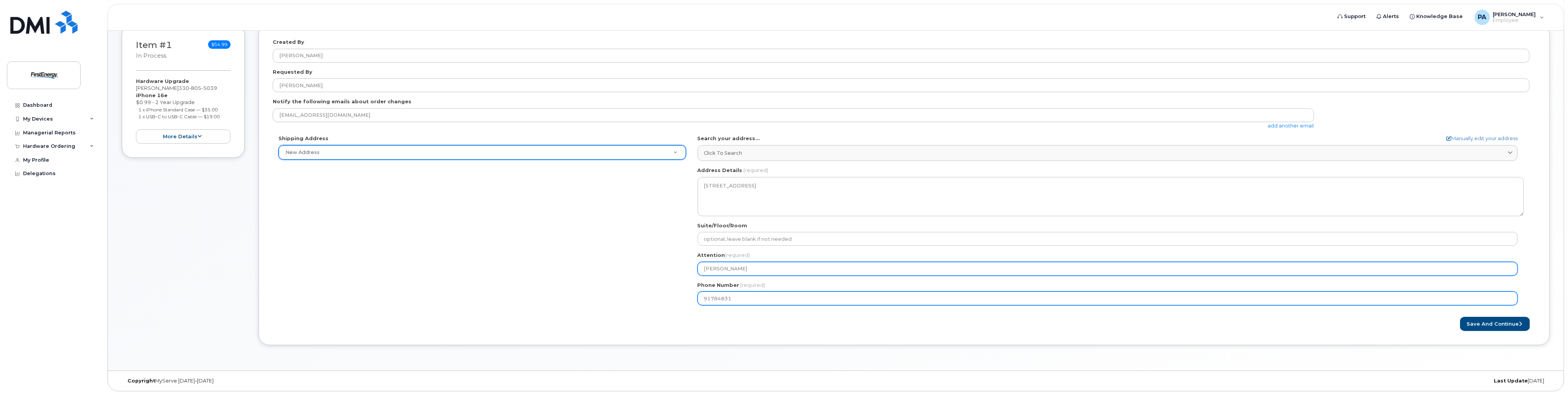
type input "917848313"
select select
type input "9178483136"
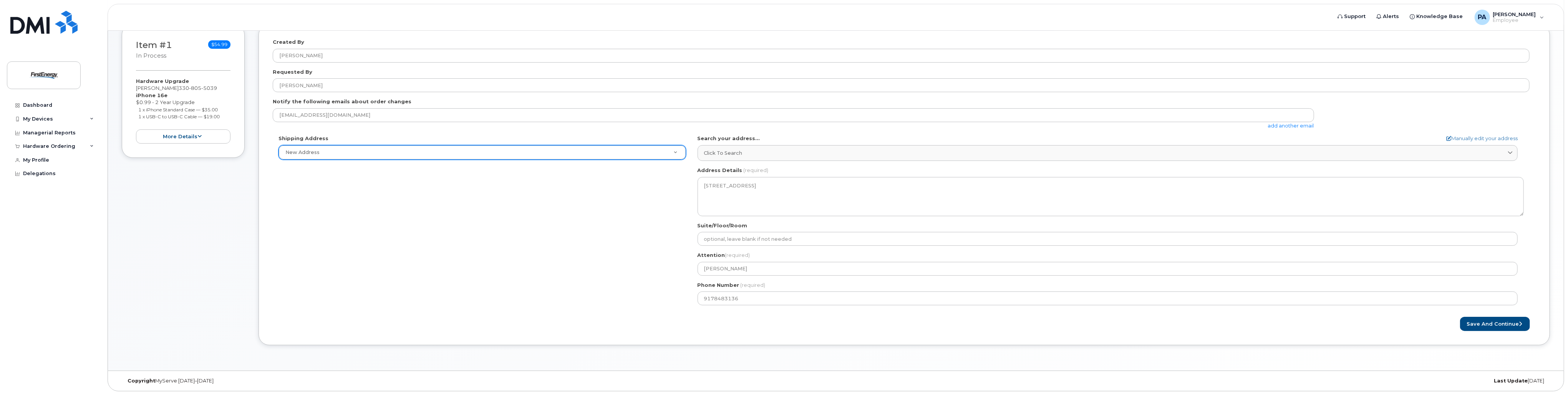
click at [634, 323] on div "Save and Continue" at bounding box center [904, 323] width 1263 height 14
click at [1487, 320] on button "Save and Continue" at bounding box center [1495, 323] width 70 height 14
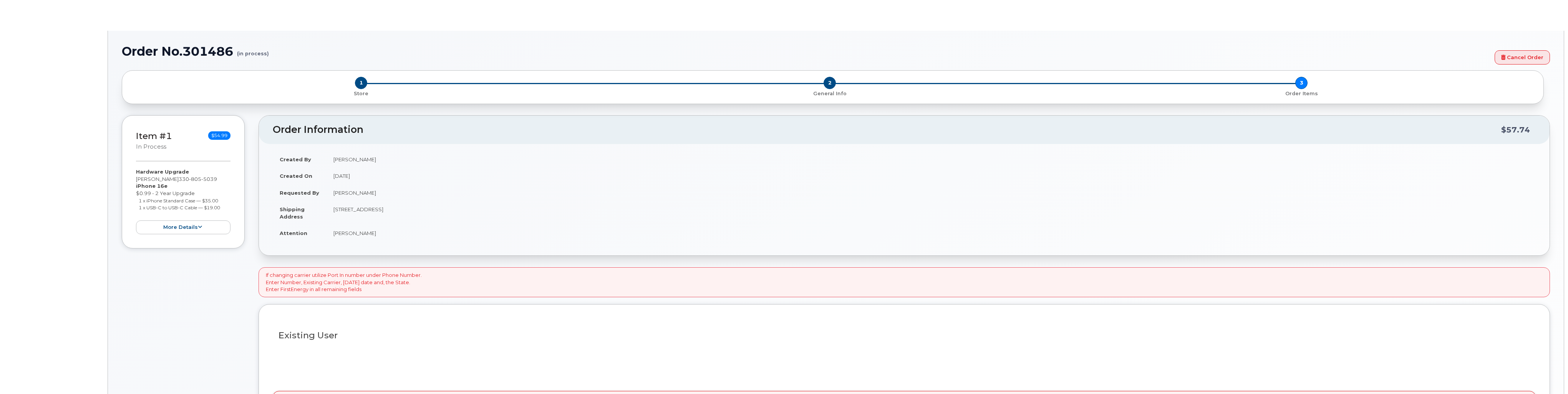
type input "2081360"
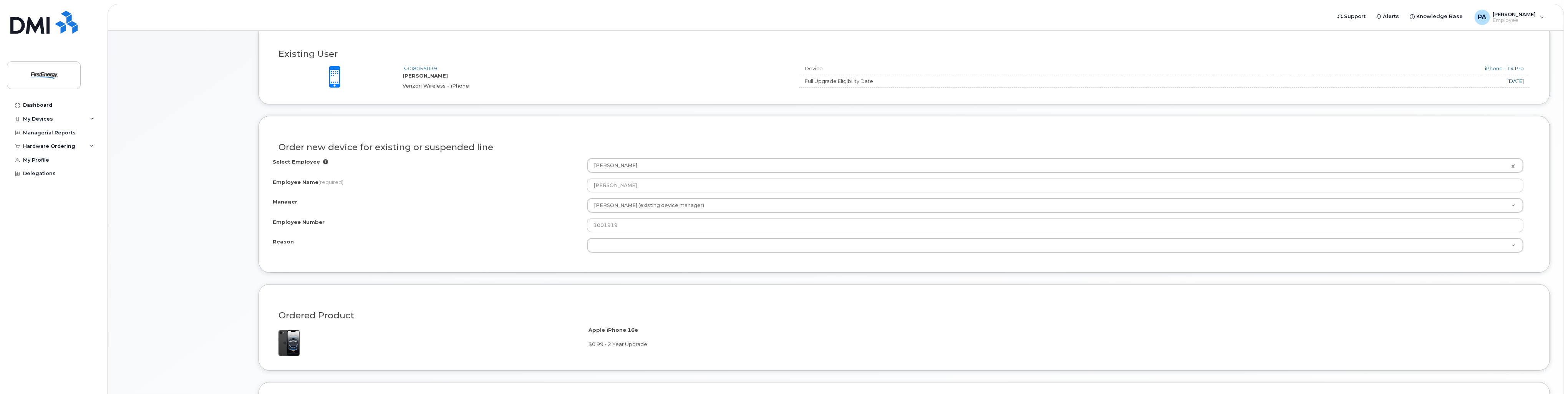
scroll to position [345, 0]
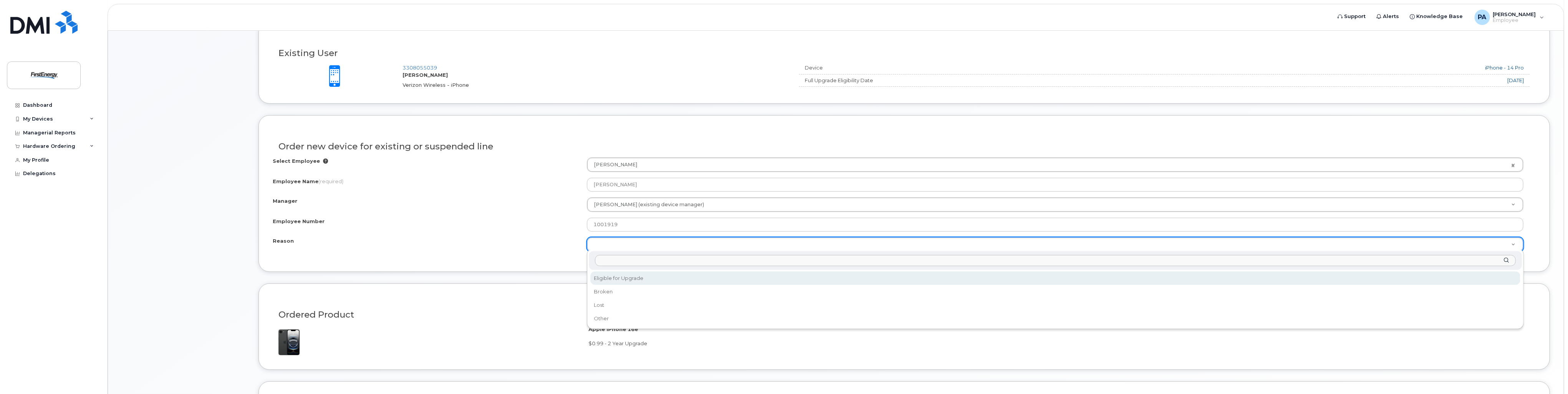
select select "eligible_for_upgrade"
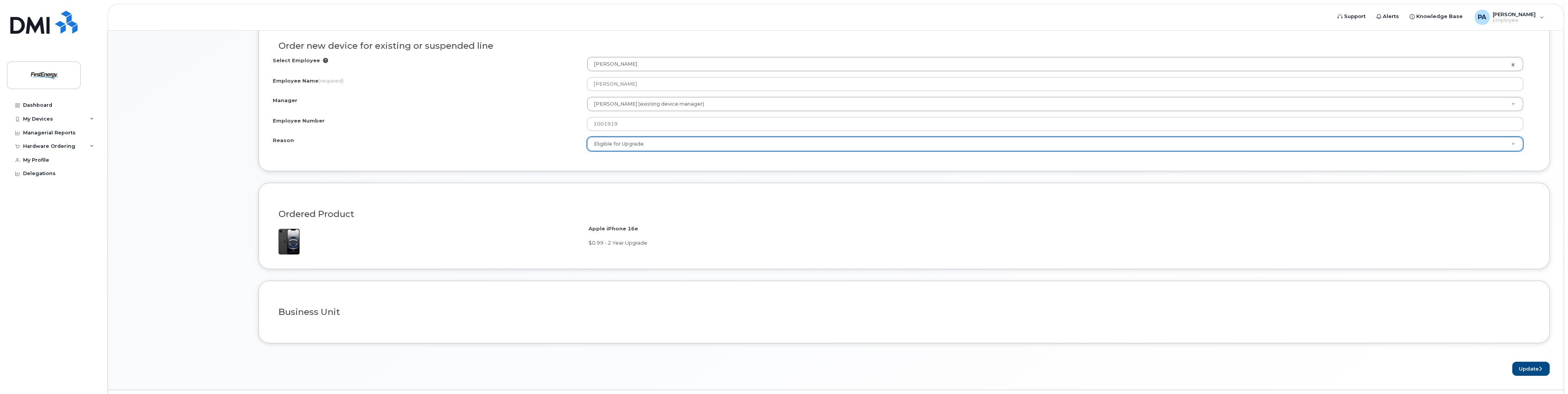
scroll to position [463, 0]
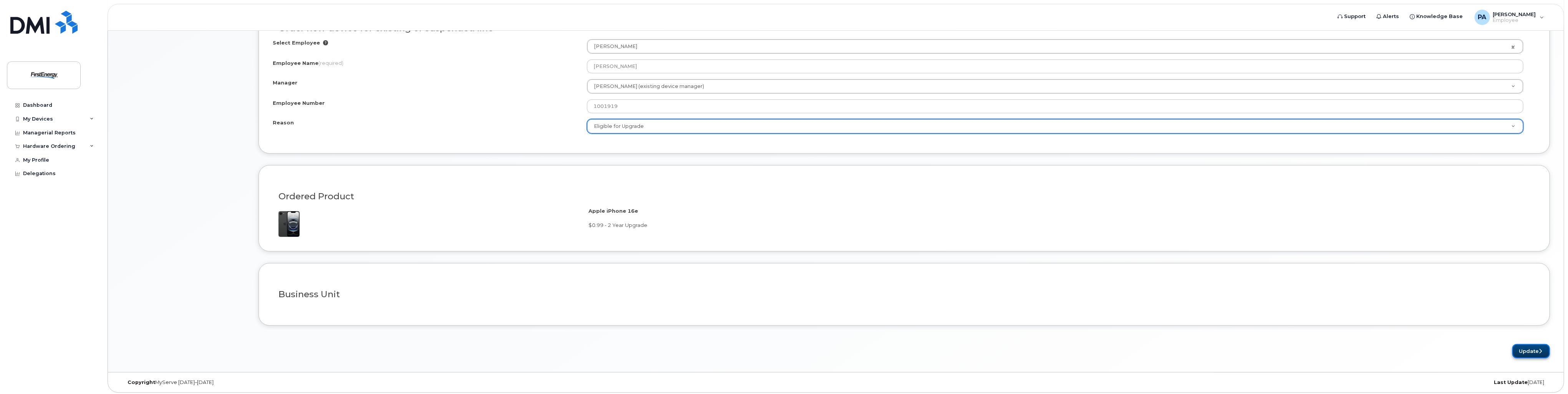
click at [1534, 348] on button "Update" at bounding box center [1531, 351] width 38 height 14
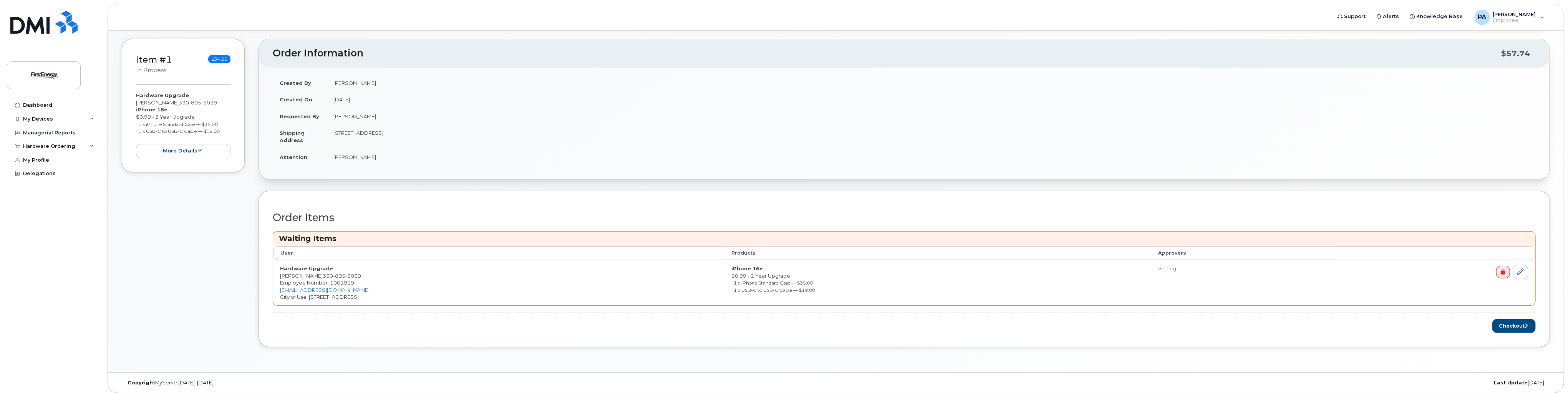
scroll to position [174, 0]
click at [1511, 324] on button "Checkout" at bounding box center [1514, 325] width 43 height 14
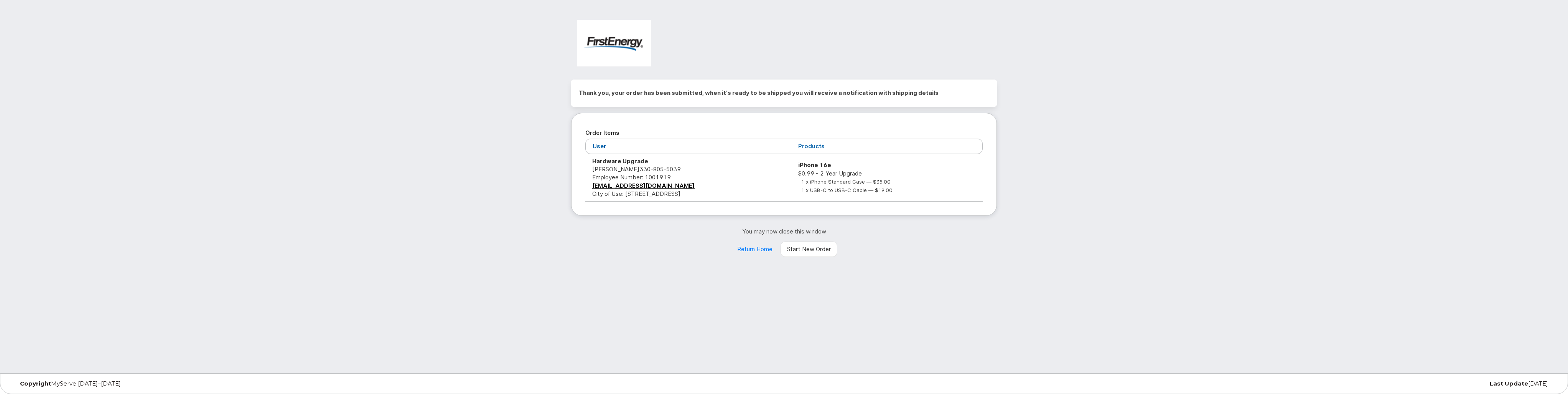
click at [741, 277] on div "Thank you, your order has been submitted, when it's ready to be shipped you wil…" at bounding box center [784, 186] width 1568 height 373
